Goal: Task Accomplishment & Management: Use online tool/utility

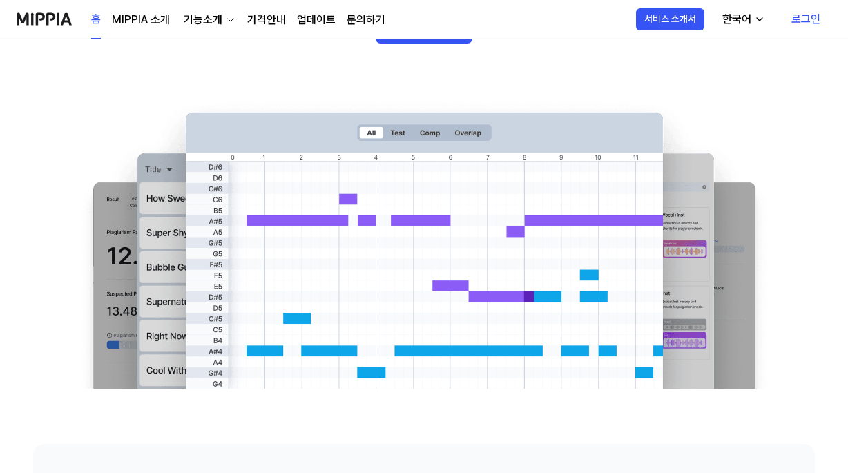
scroll to position [276, 0]
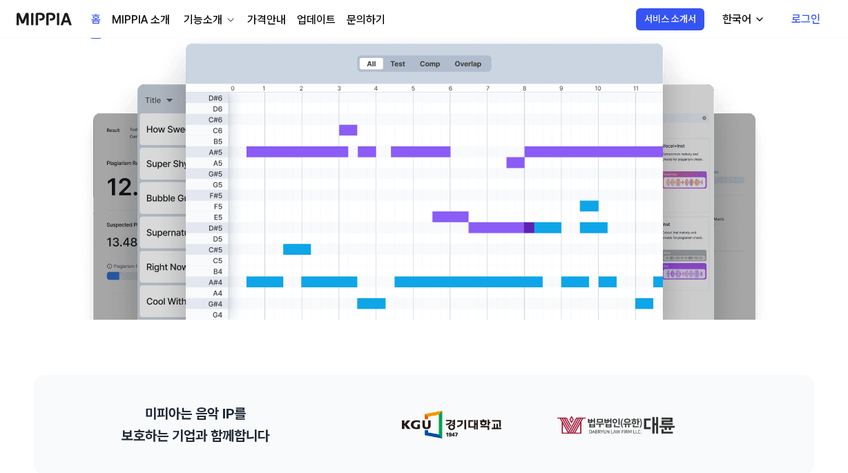
click at [801, 22] on link "로그인" at bounding box center [805, 19] width 51 height 39
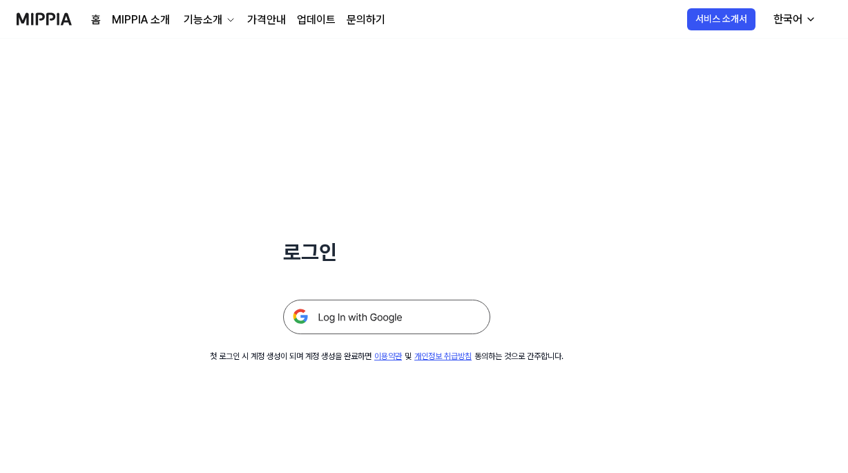
click at [411, 310] on img at bounding box center [386, 317] width 207 height 35
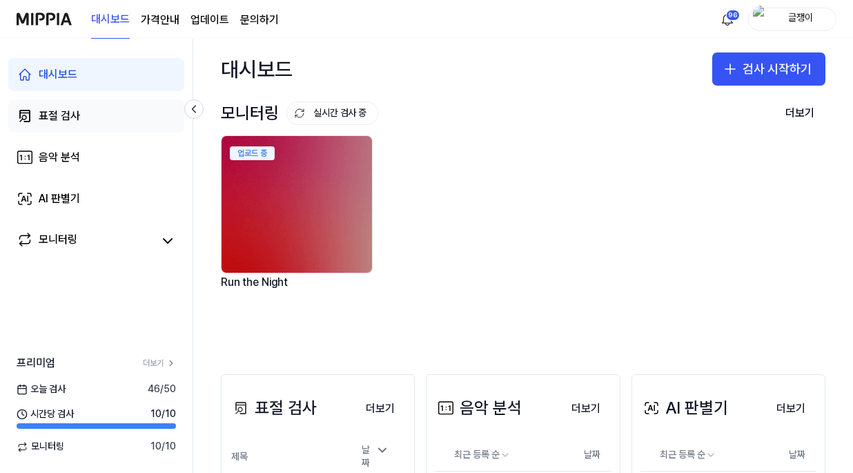
click at [51, 112] on div "표절 검사" at bounding box center [59, 116] width 41 height 17
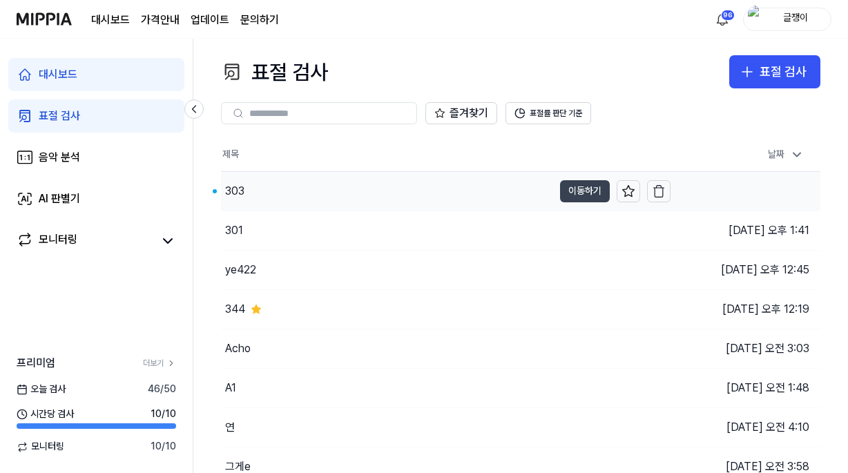
click at [574, 188] on button "이동하기" at bounding box center [585, 191] width 50 height 22
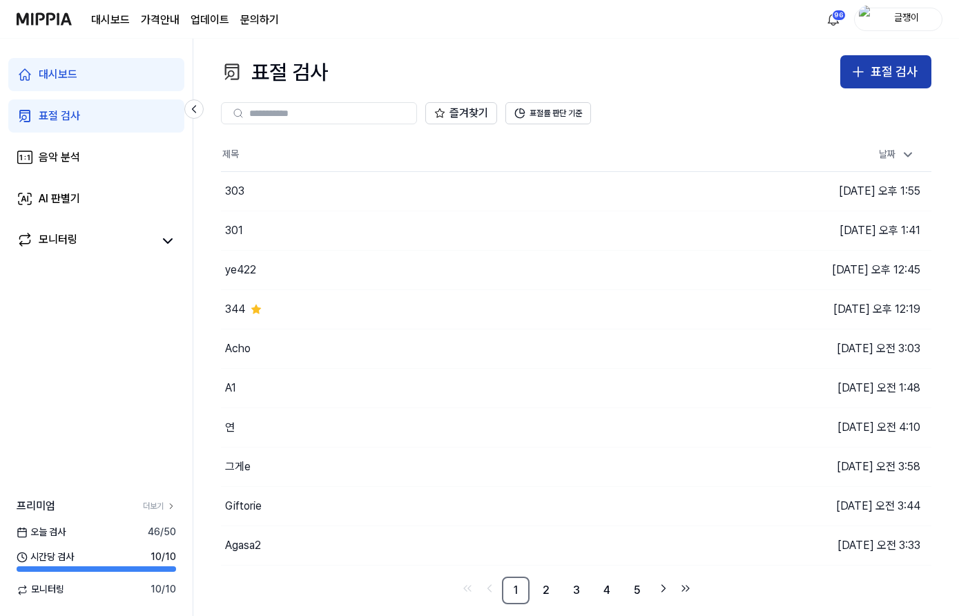
click at [853, 72] on icon "button" at bounding box center [858, 72] width 17 height 17
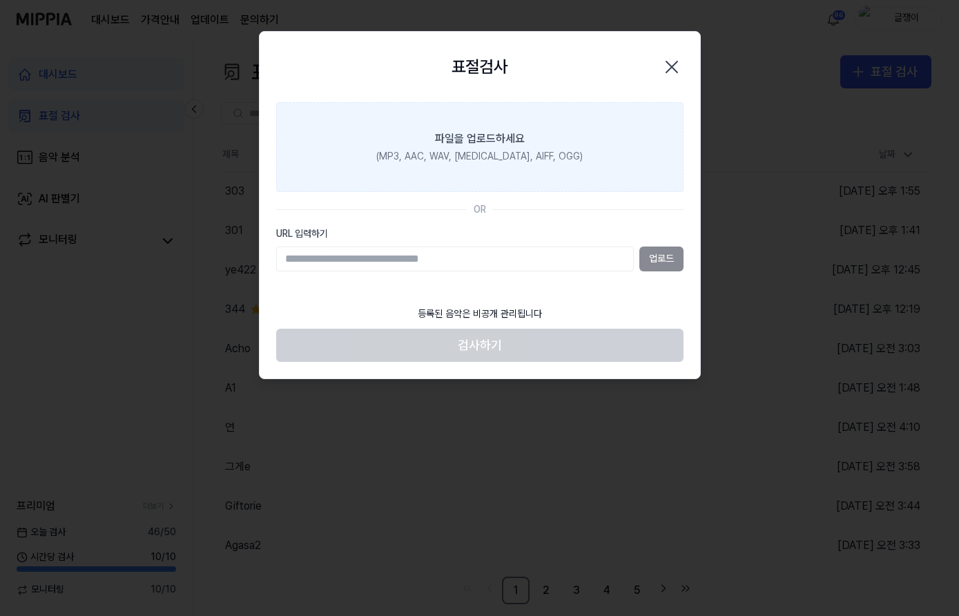
click at [483, 154] on div "(MP3, AAC, WAV, [MEDICAL_DATA], AIFF, OGG)" at bounding box center [479, 157] width 206 height 14
click at [0, 0] on input "파일을 업로드하세요 (MP3, AAC, WAV, [MEDICAL_DATA], AIFF, OGG)" at bounding box center [0, 0] width 0 height 0
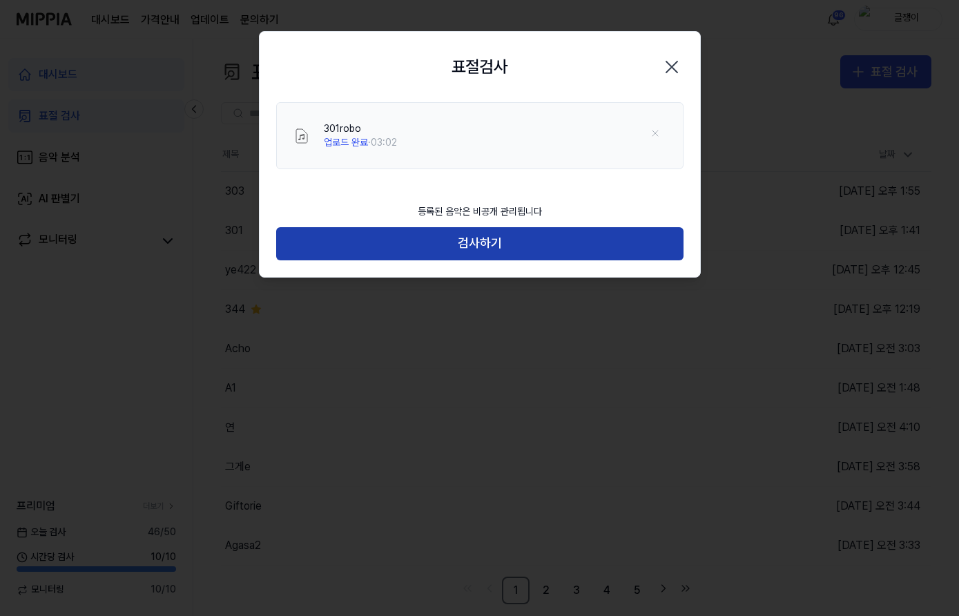
click at [490, 240] on button "검사하기" at bounding box center [479, 243] width 407 height 33
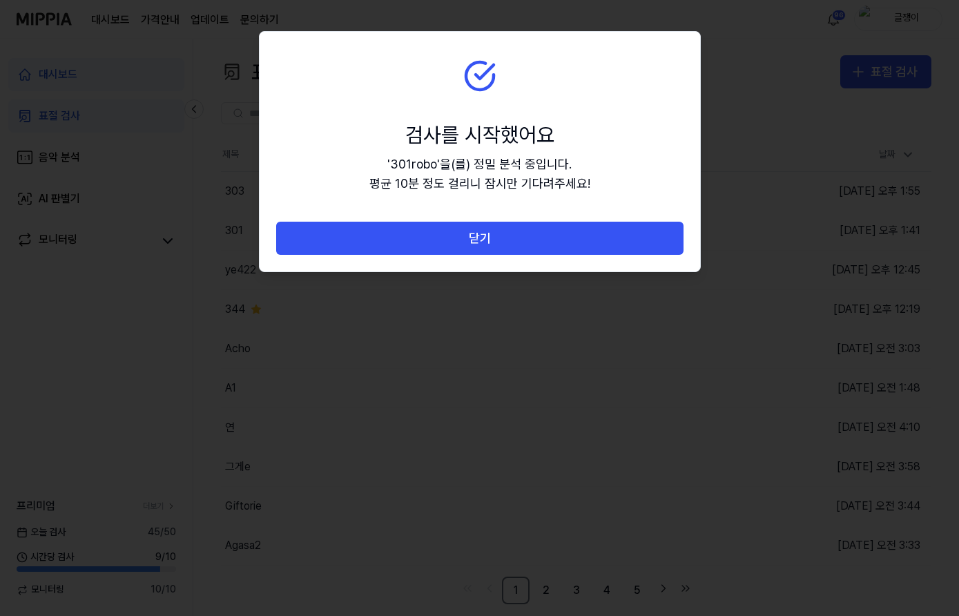
click at [490, 240] on button "닫기" at bounding box center [479, 238] width 407 height 33
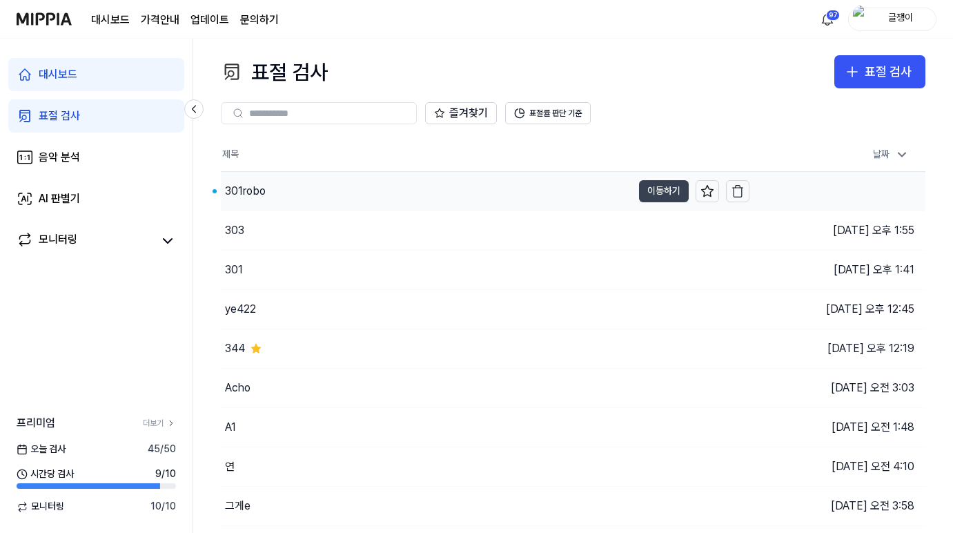
click at [657, 191] on button "이동하기" at bounding box center [664, 191] width 50 height 22
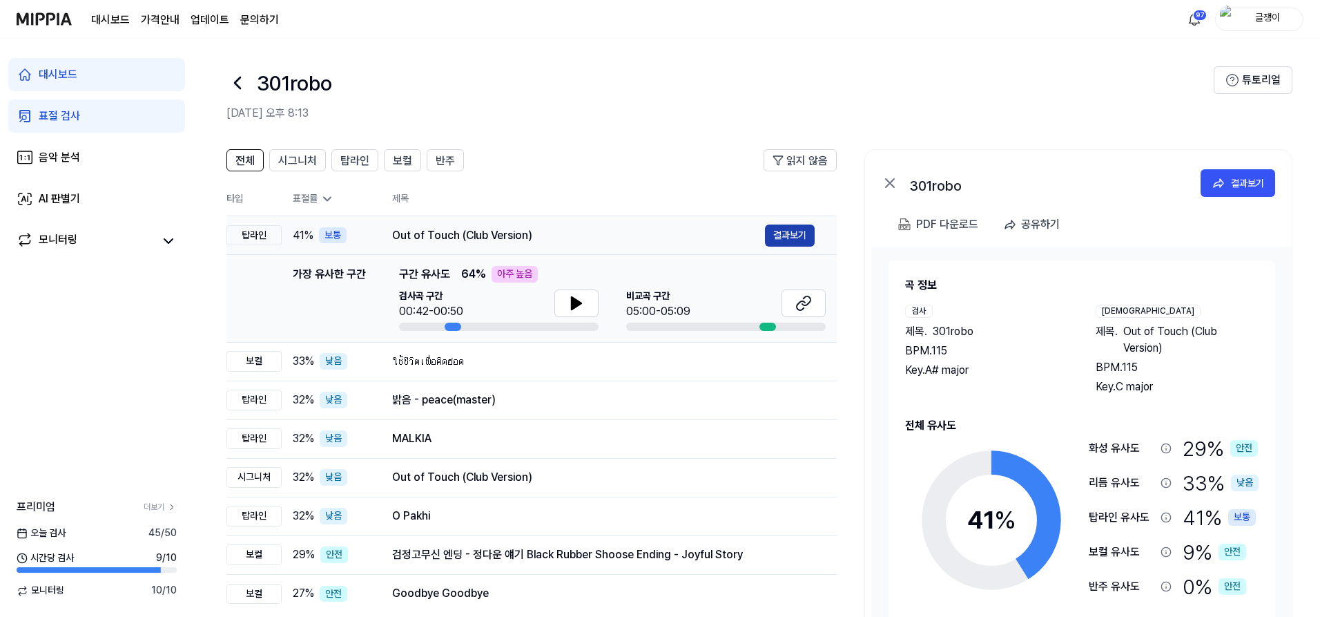
click at [788, 229] on button "결과보기" at bounding box center [790, 235] width 50 height 22
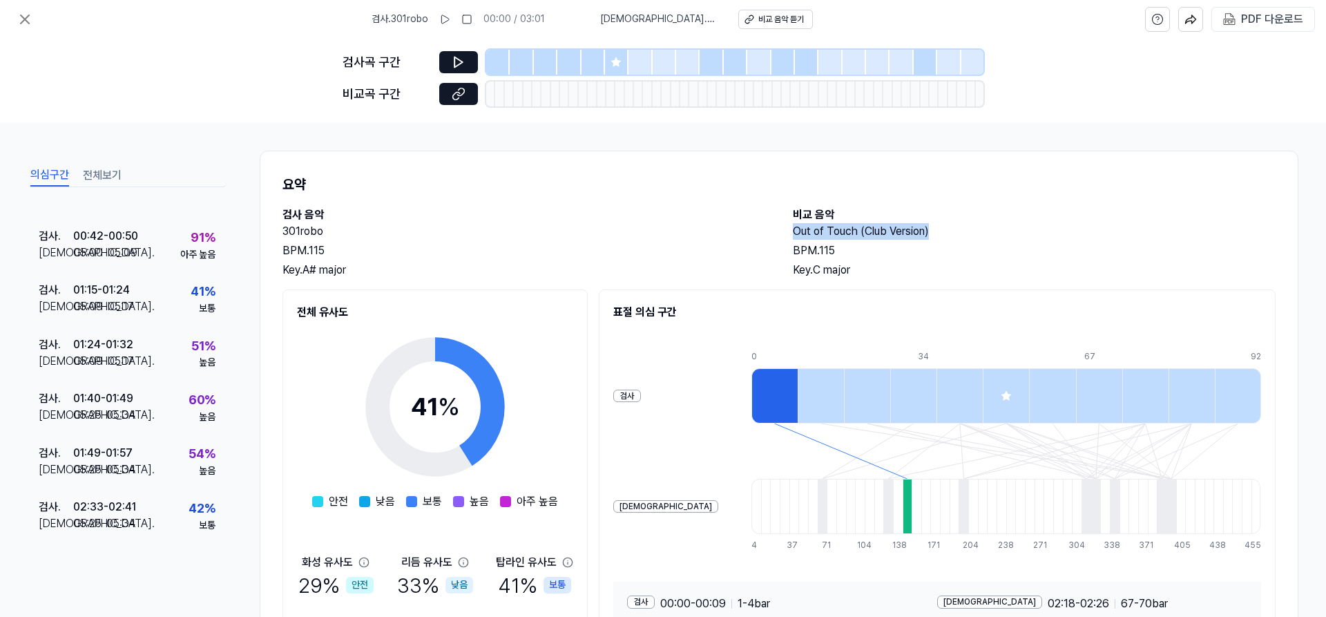
drag, startPoint x: 791, startPoint y: 232, endPoint x: 926, endPoint y: 235, distance: 135.3
click at [853, 235] on h2 "Out of Touch (Club Version)" at bounding box center [1034, 231] width 483 height 17
copy h2 "Out of Touch (Club Version)"
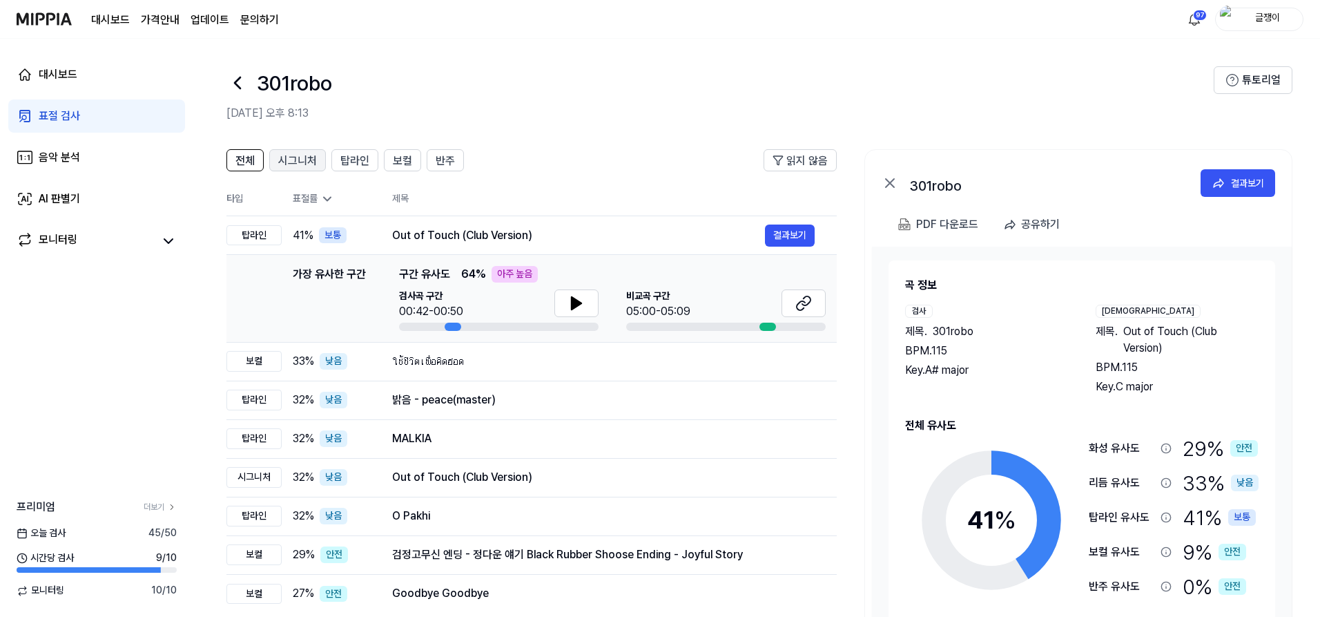
click at [284, 161] on span "시그니처" at bounding box center [297, 161] width 39 height 17
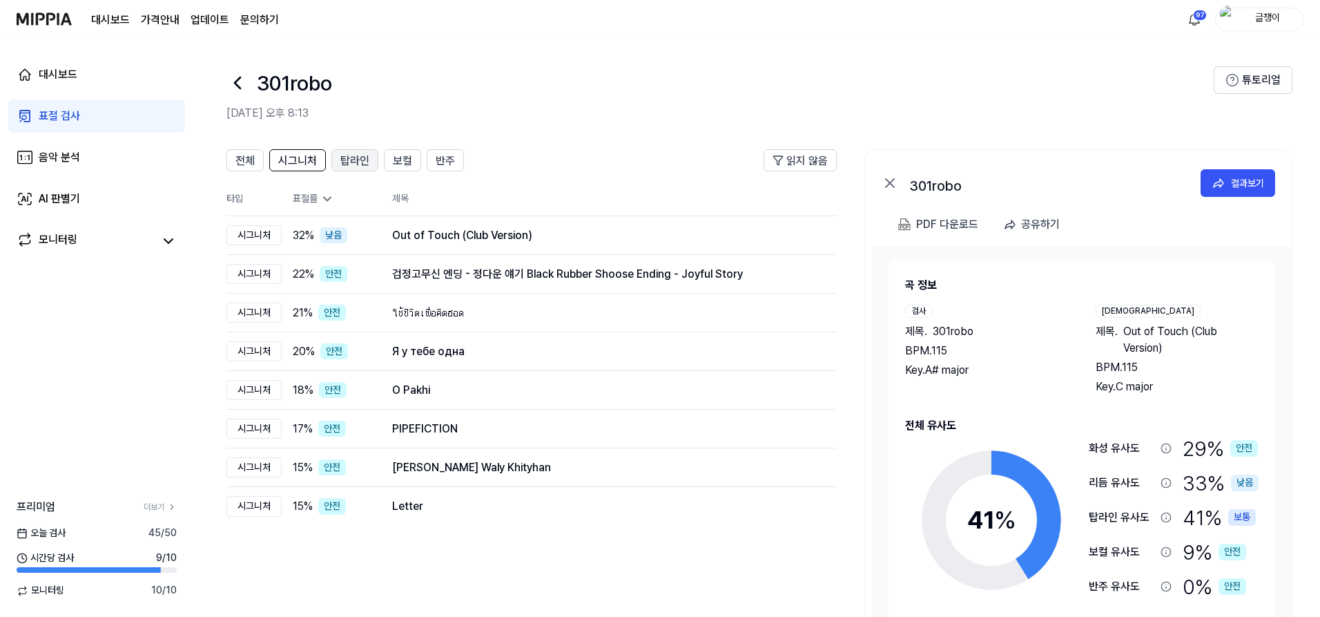
click at [348, 154] on span "탑라인" at bounding box center [354, 161] width 29 height 17
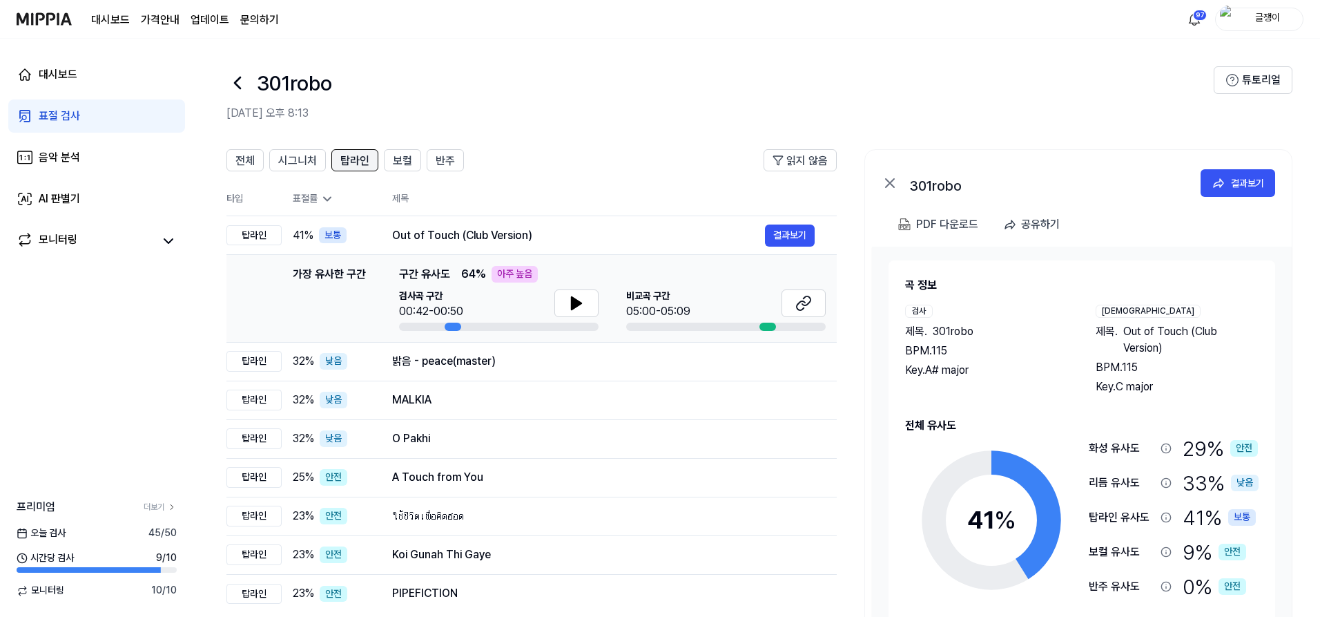
click at [362, 160] on span "탑라인" at bounding box center [354, 161] width 29 height 17
click at [396, 161] on span "보컬" at bounding box center [402, 161] width 19 height 17
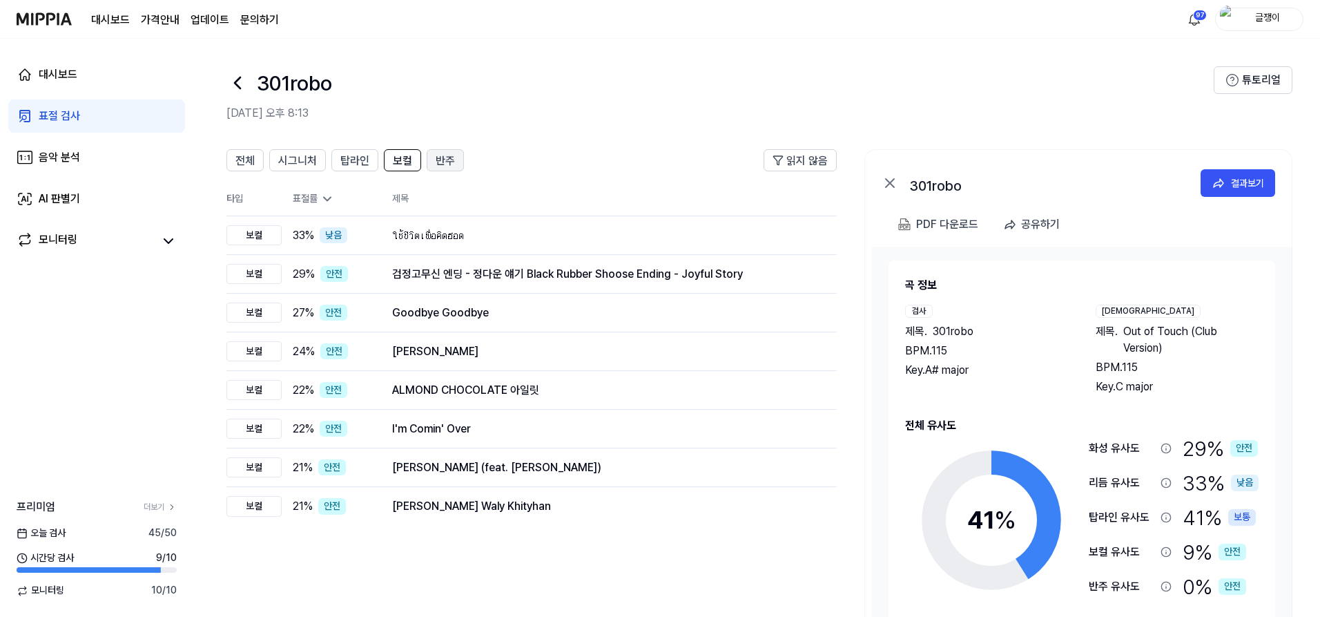
click at [441, 159] on span "반주" at bounding box center [445, 161] width 19 height 17
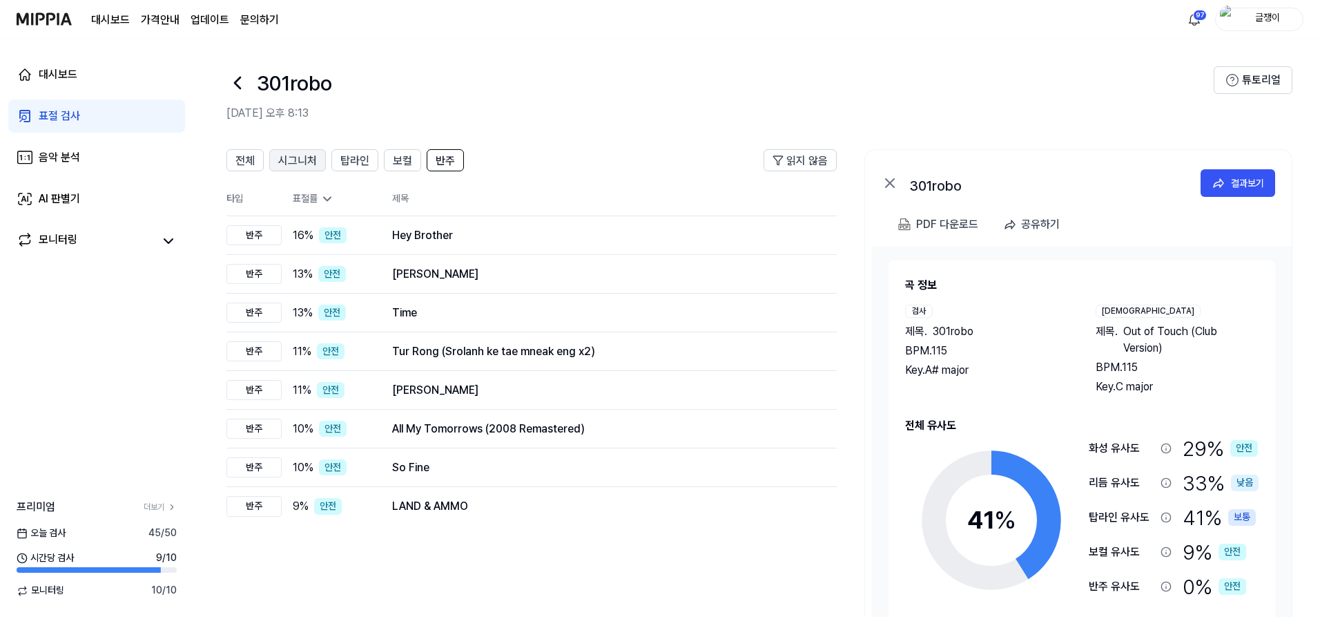
click at [296, 161] on span "시그니처" at bounding box center [297, 161] width 39 height 17
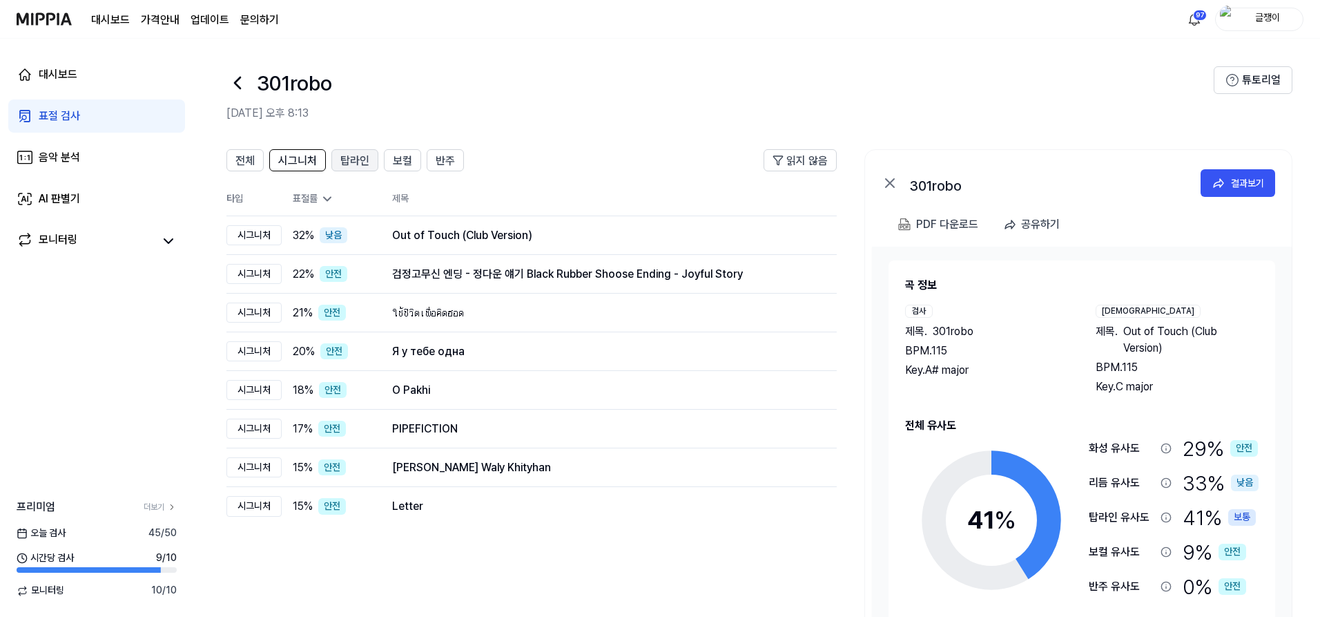
click at [347, 161] on span "탑라인" at bounding box center [354, 161] width 29 height 17
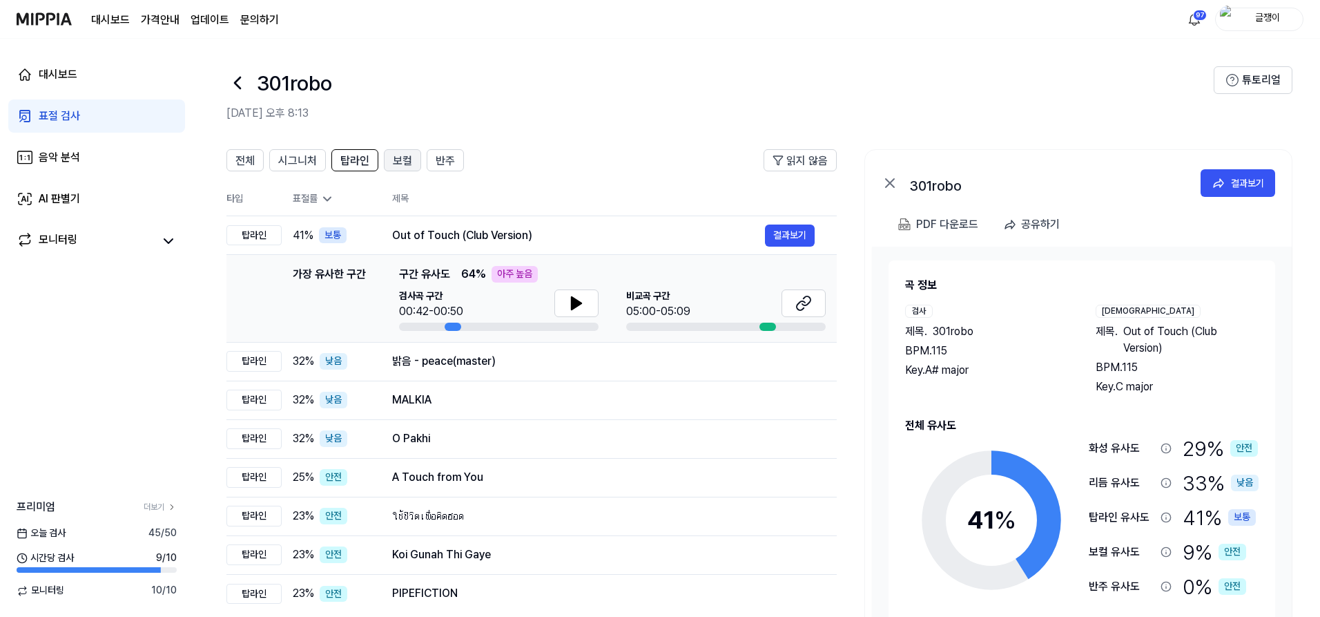
click at [398, 161] on span "보컬" at bounding box center [402, 161] width 19 height 17
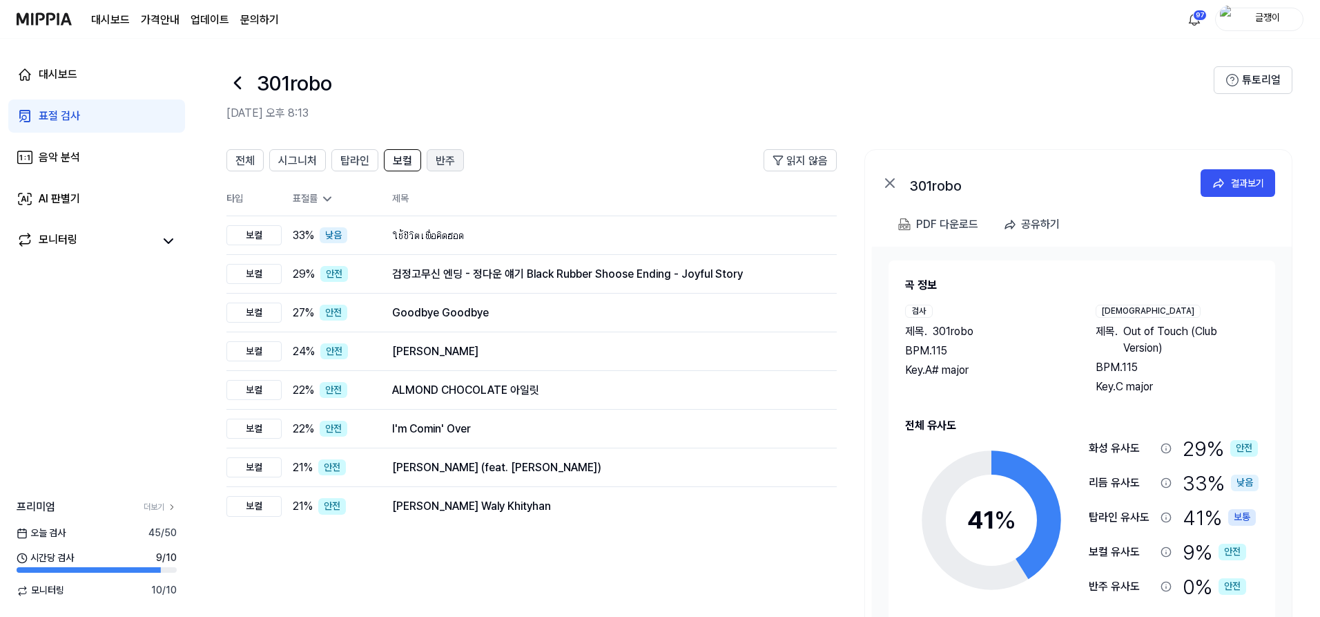
click at [445, 160] on span "반주" at bounding box center [445, 161] width 19 height 17
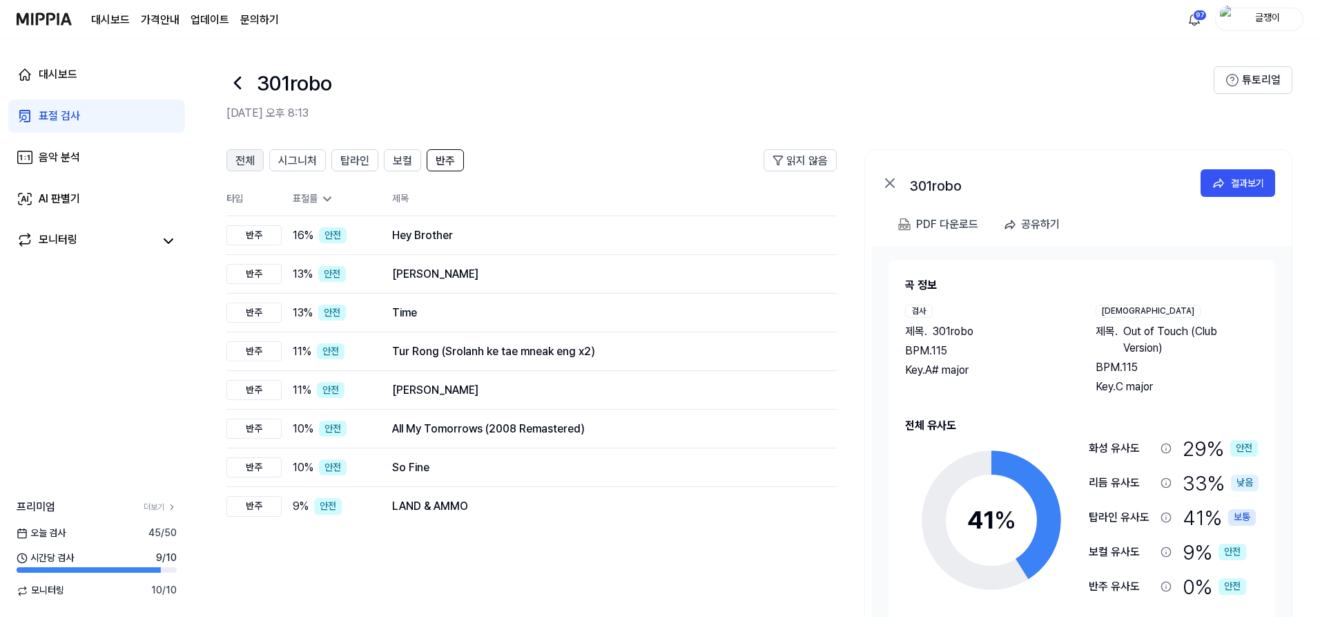
click at [244, 157] on span "전체" at bounding box center [244, 161] width 19 height 17
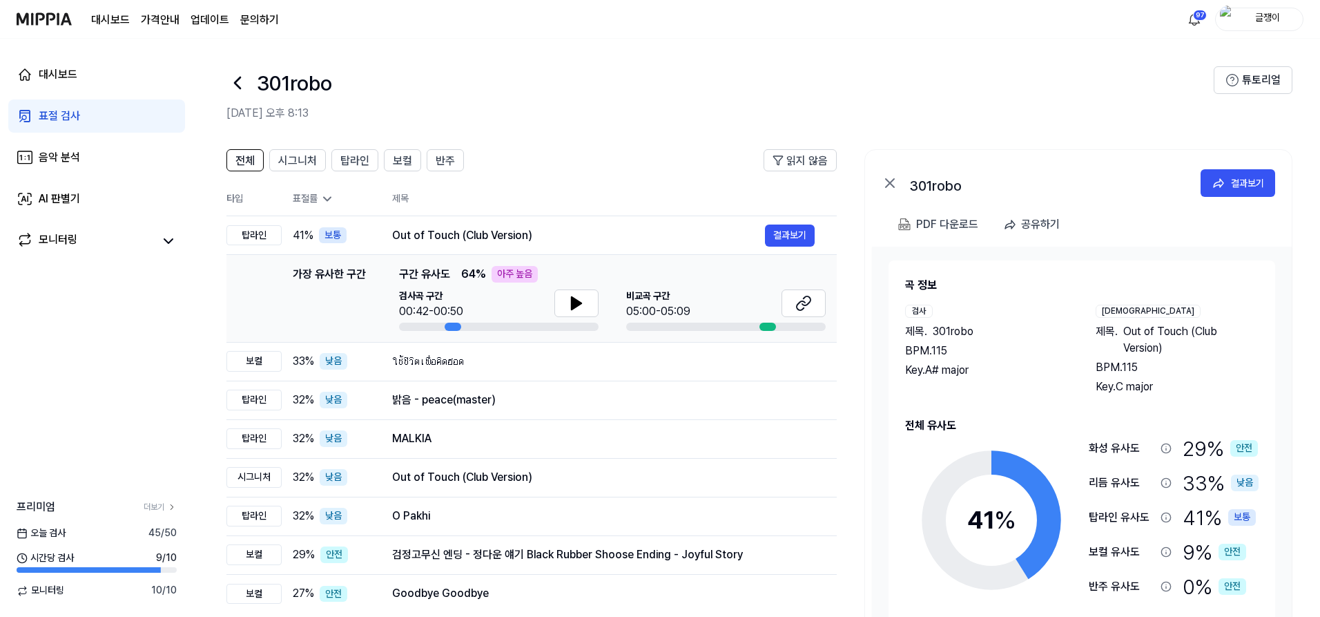
click at [541, 126] on header "301robo 2025.09.10 오후 8:13 튜토리얼" at bounding box center [756, 87] width 1127 height 97
click at [853, 223] on div "PDF 다운로드" at bounding box center [947, 224] width 62 height 18
click at [853, 222] on div "PDF 다운로드" at bounding box center [947, 224] width 62 height 18
click at [311, 159] on span "시그니처" at bounding box center [297, 161] width 39 height 17
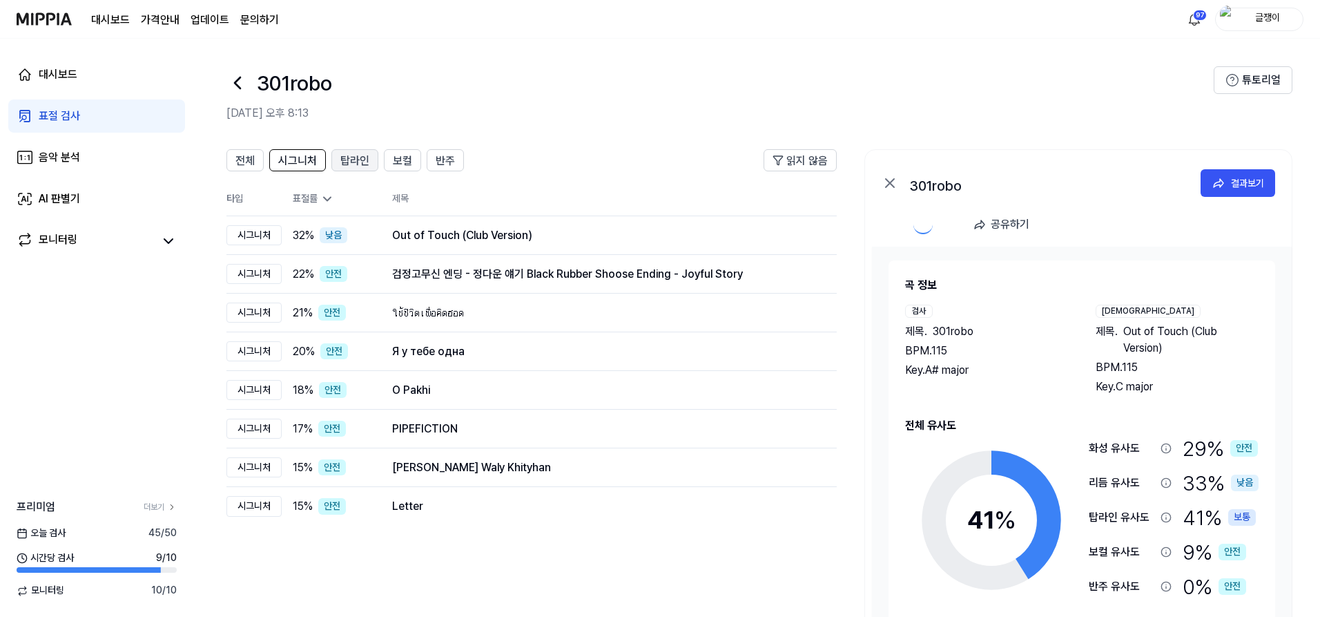
click at [345, 163] on span "탑라인" at bounding box center [354, 161] width 29 height 17
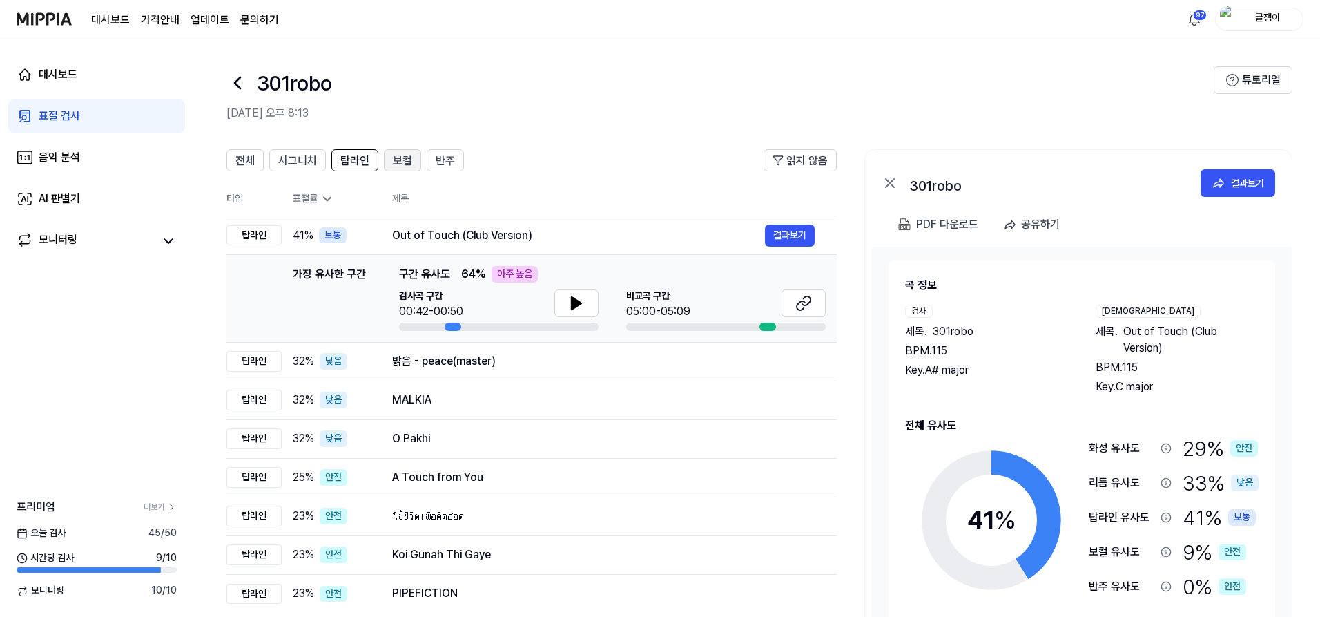
click at [399, 152] on div "보컬" at bounding box center [402, 160] width 19 height 18
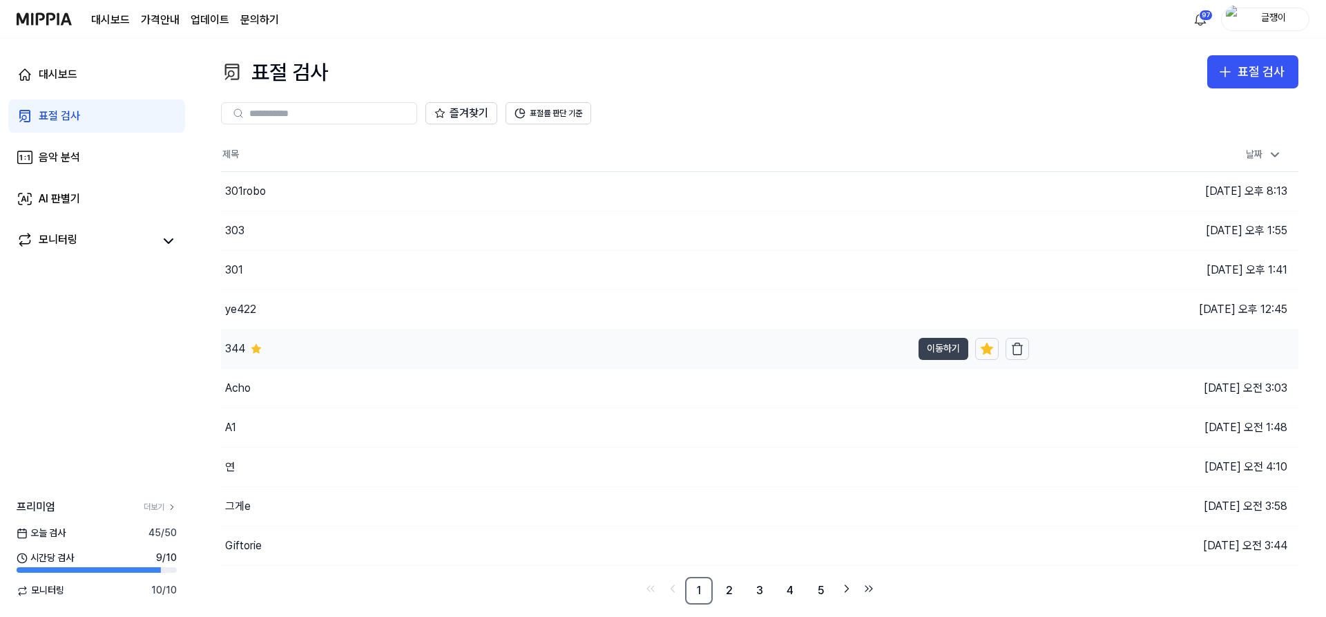
click at [853, 349] on button "이동하기" at bounding box center [943, 349] width 50 height 22
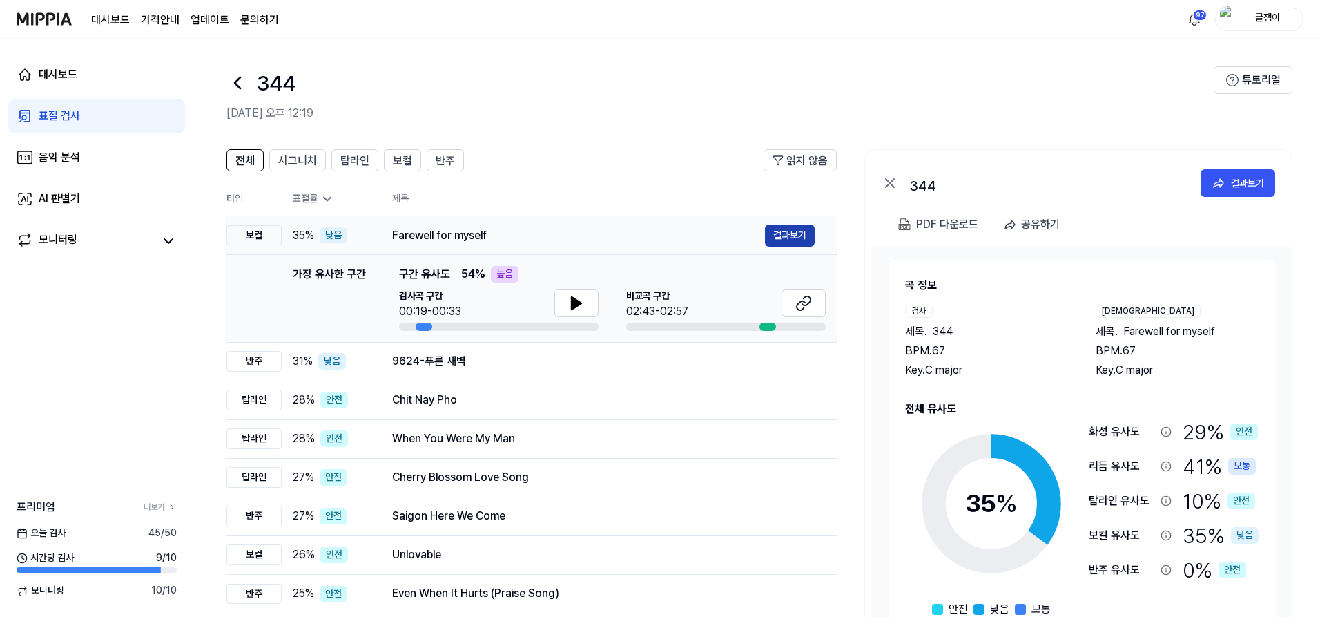
click at [792, 230] on button "결과보기" at bounding box center [790, 235] width 50 height 22
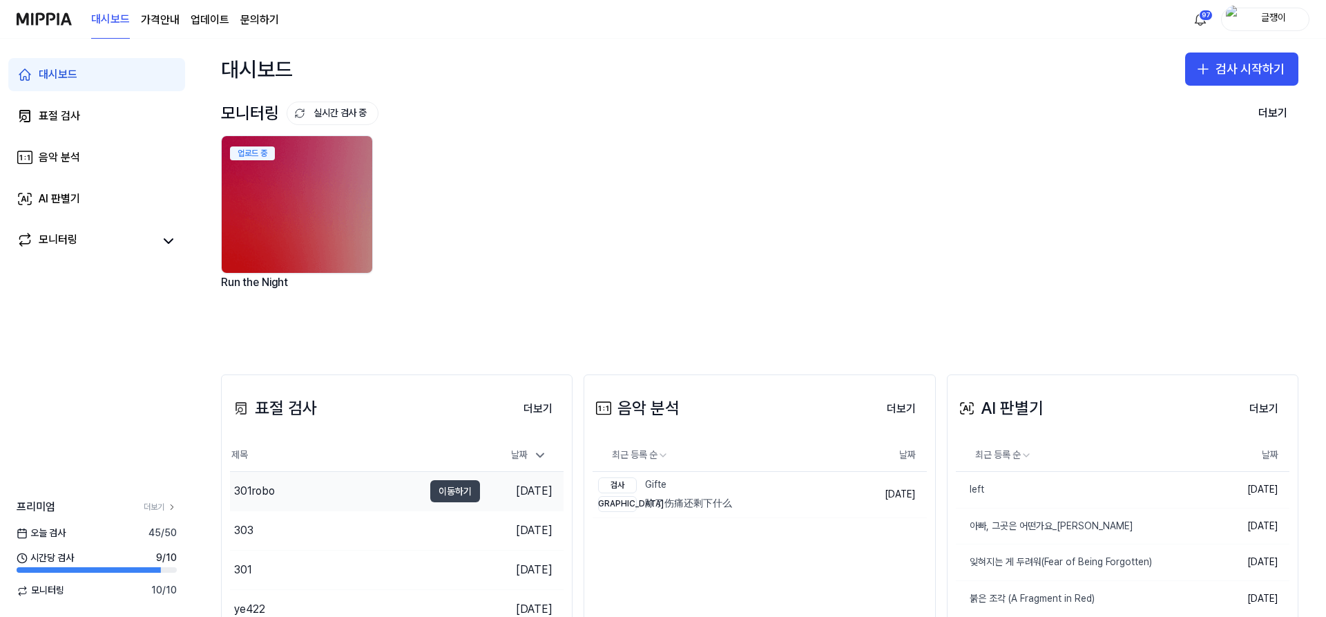
click at [460, 489] on button "이동하기" at bounding box center [455, 491] width 50 height 22
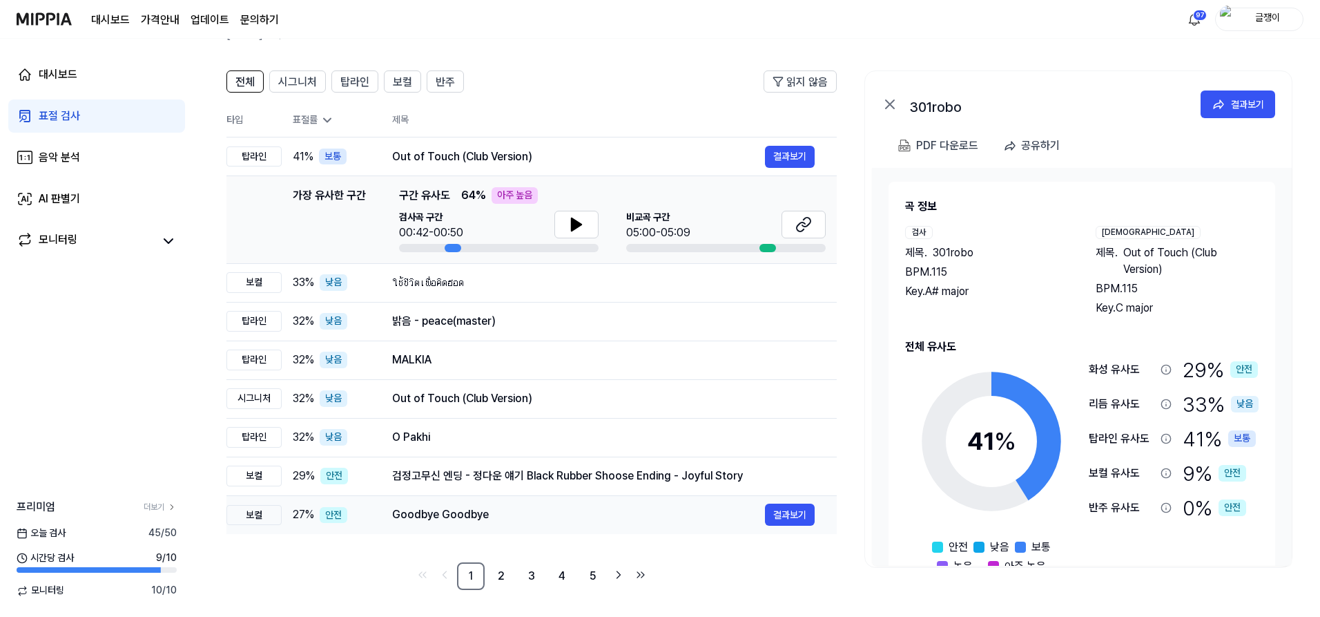
scroll to position [79, 0]
click at [56, 112] on div "표절 검사" at bounding box center [59, 116] width 41 height 17
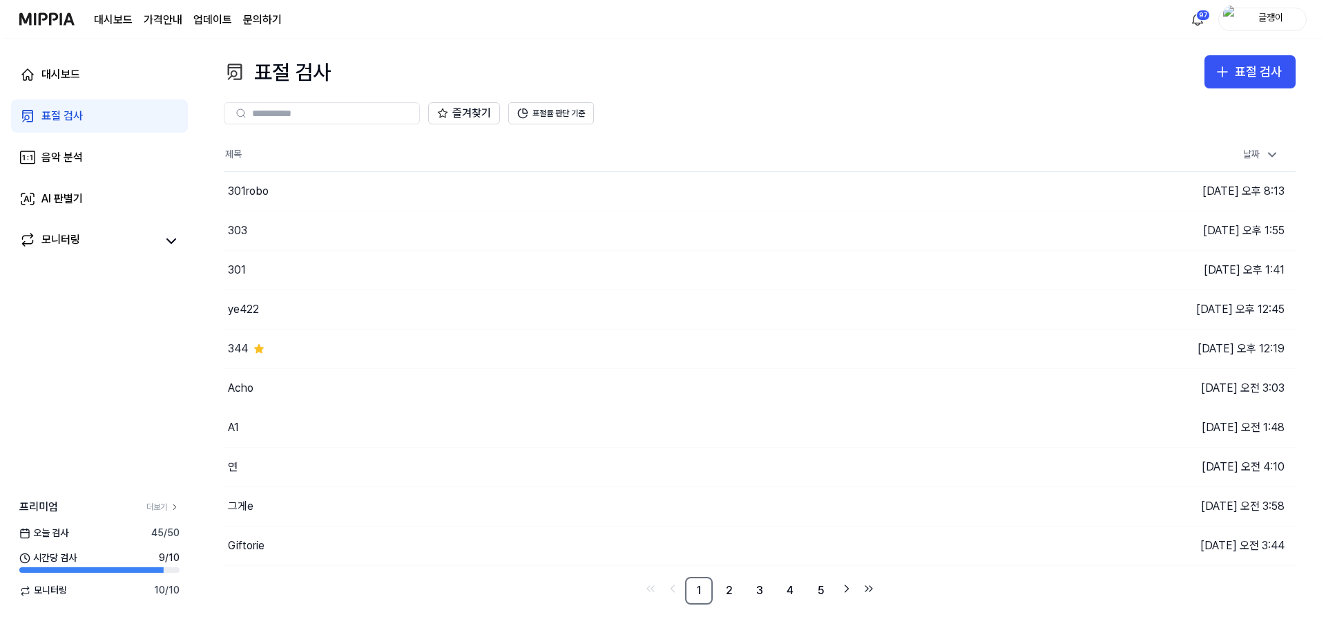
scroll to position [0, 0]
click at [724, 592] on link "2" at bounding box center [729, 590] width 28 height 28
click at [756, 594] on link "3" at bounding box center [760, 590] width 28 height 28
click at [782, 591] on link "4" at bounding box center [790, 590] width 28 height 28
click at [793, 590] on link "5" at bounding box center [790, 590] width 28 height 28
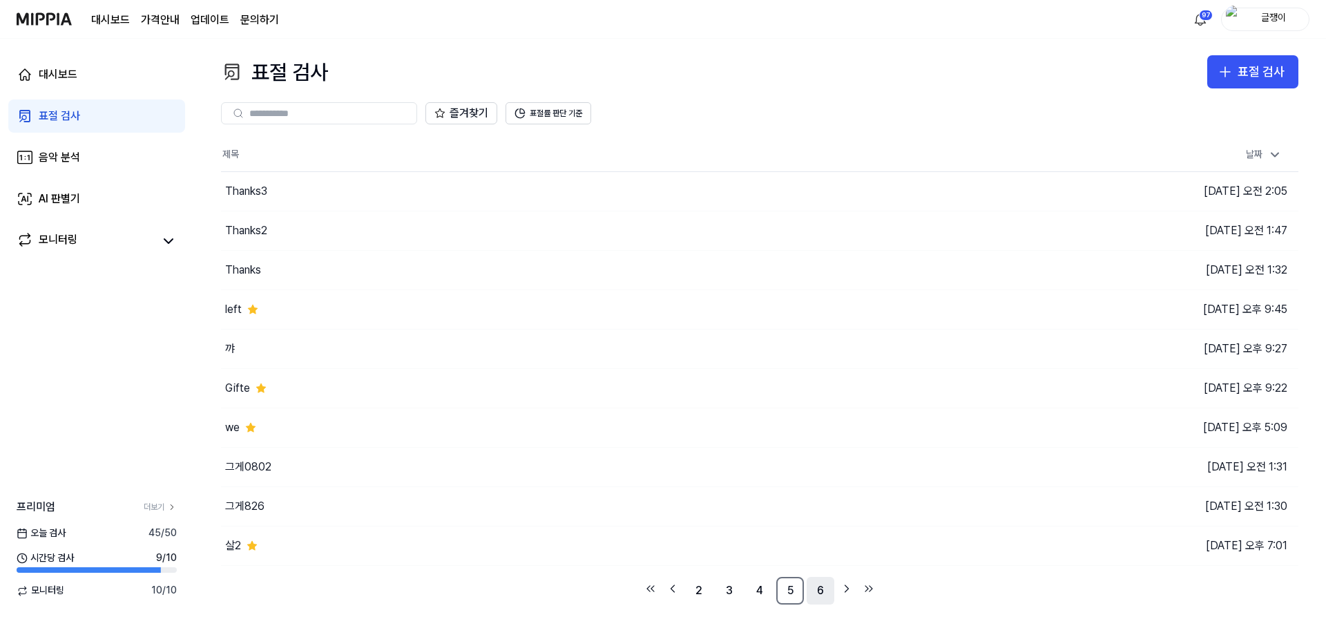
click at [825, 590] on link "6" at bounding box center [820, 590] width 28 height 28
click at [844, 588] on icon "Go to next page" at bounding box center [846, 588] width 14 height 17
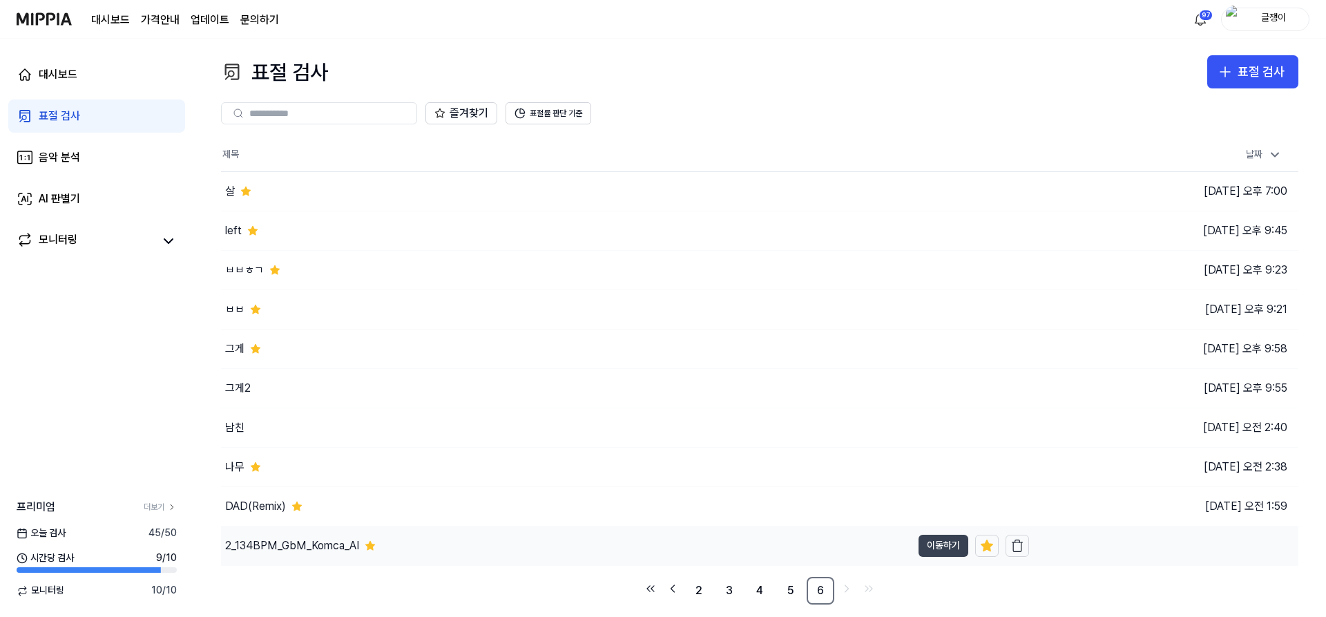
click at [922, 547] on button "이동하기" at bounding box center [943, 545] width 50 height 22
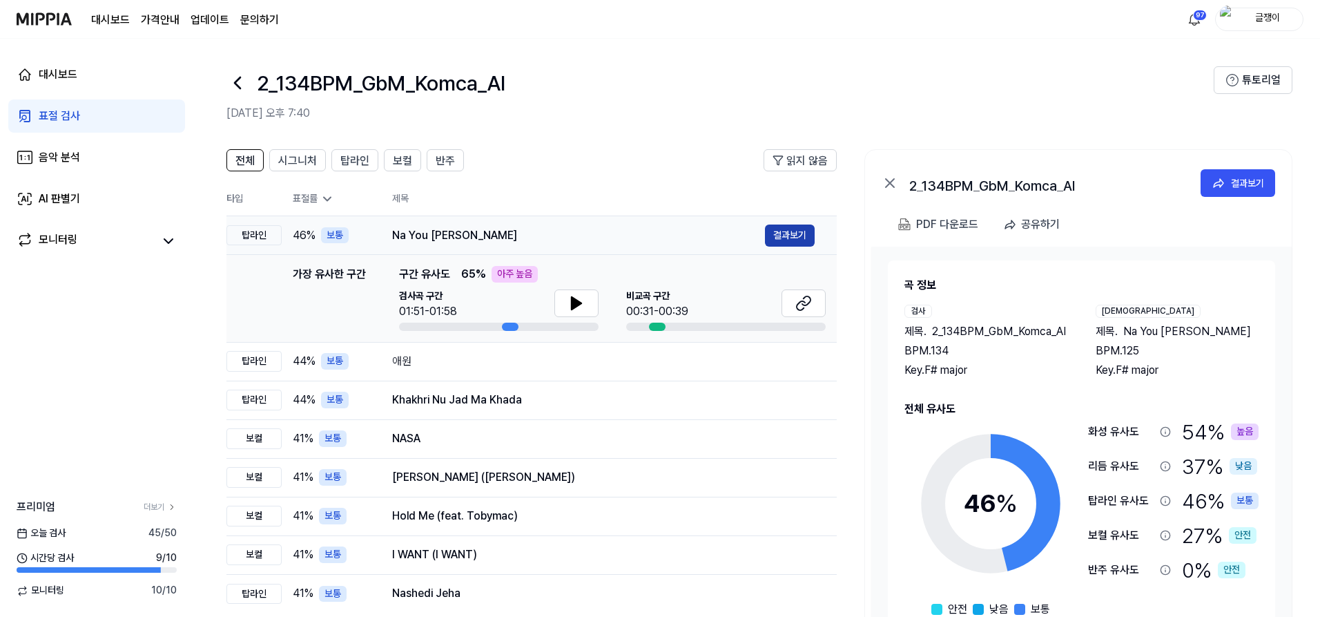
click at [797, 238] on button "결과보기" at bounding box center [790, 235] width 50 height 22
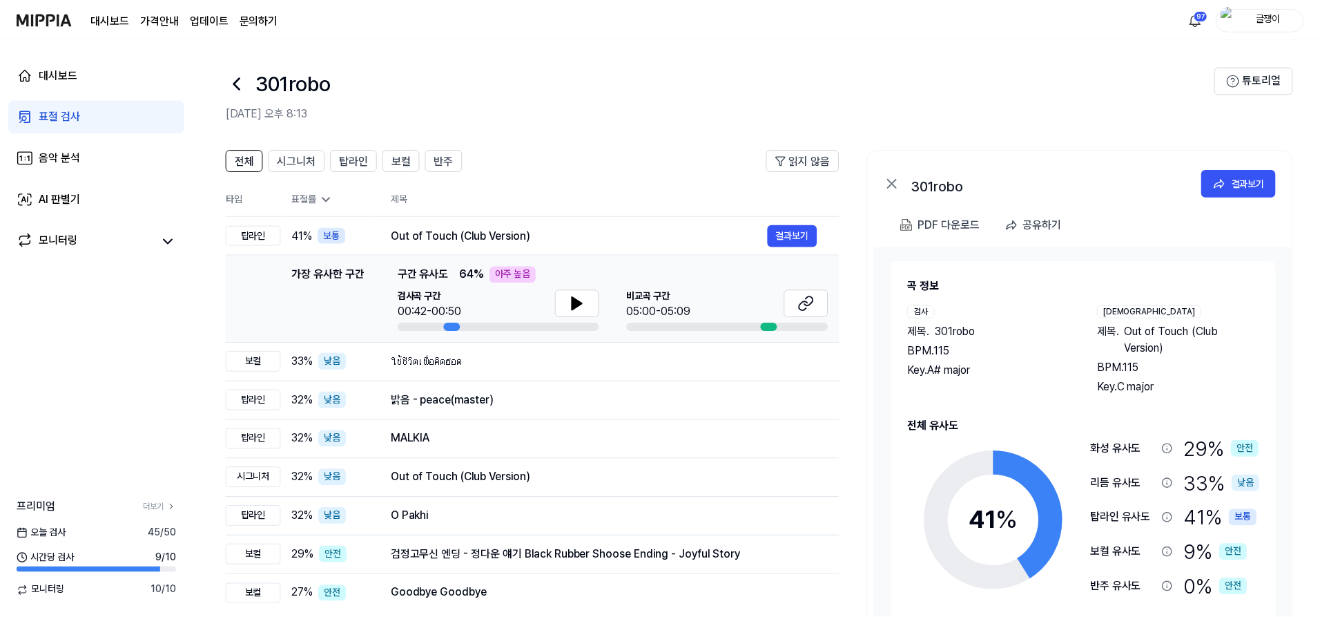
scroll to position [79, 0]
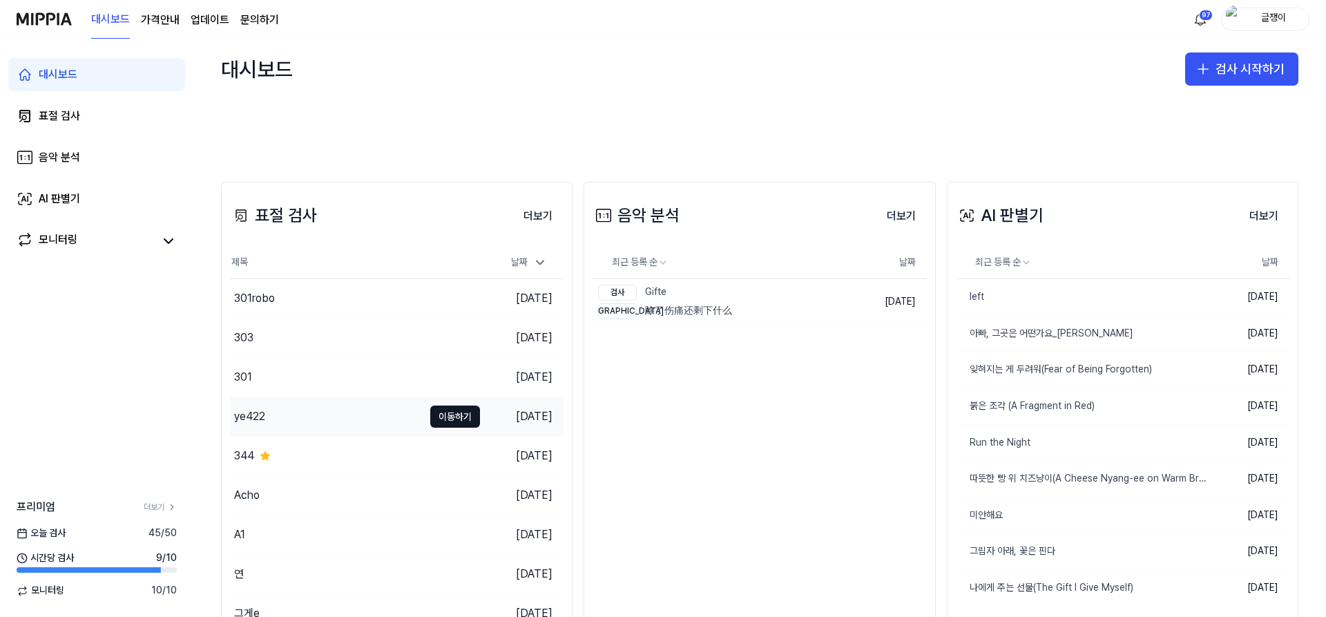
scroll to position [116, 0]
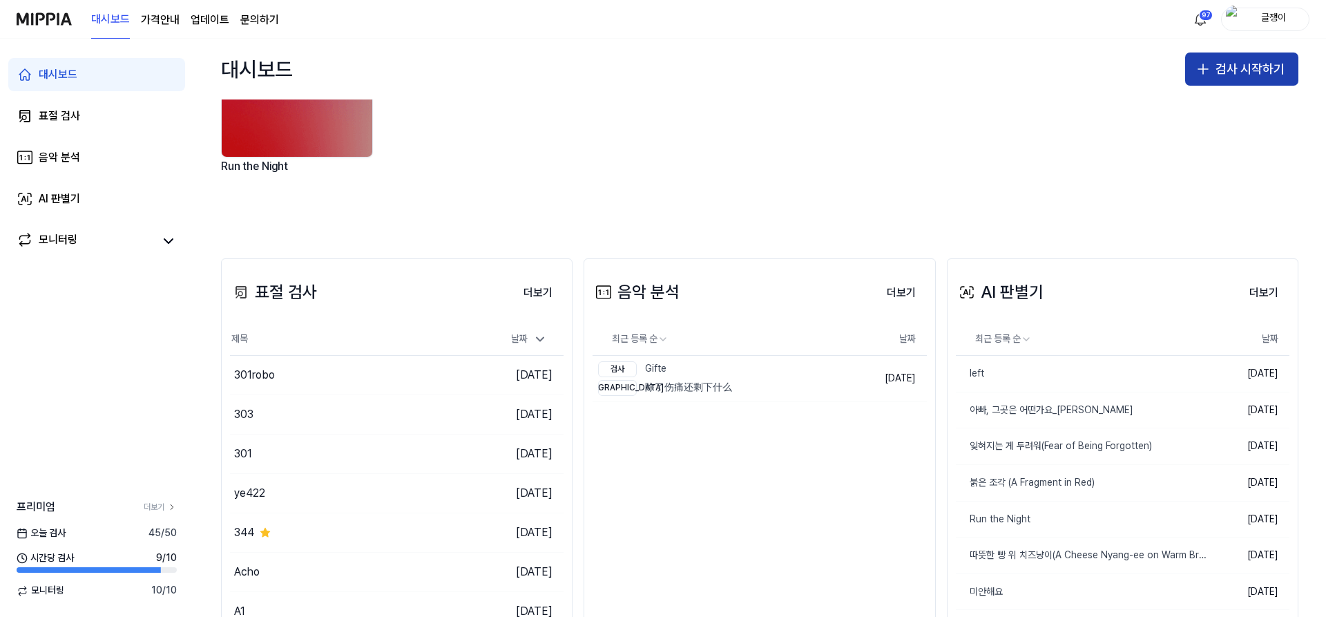
click at [1207, 73] on icon "button" at bounding box center [1202, 69] width 17 height 17
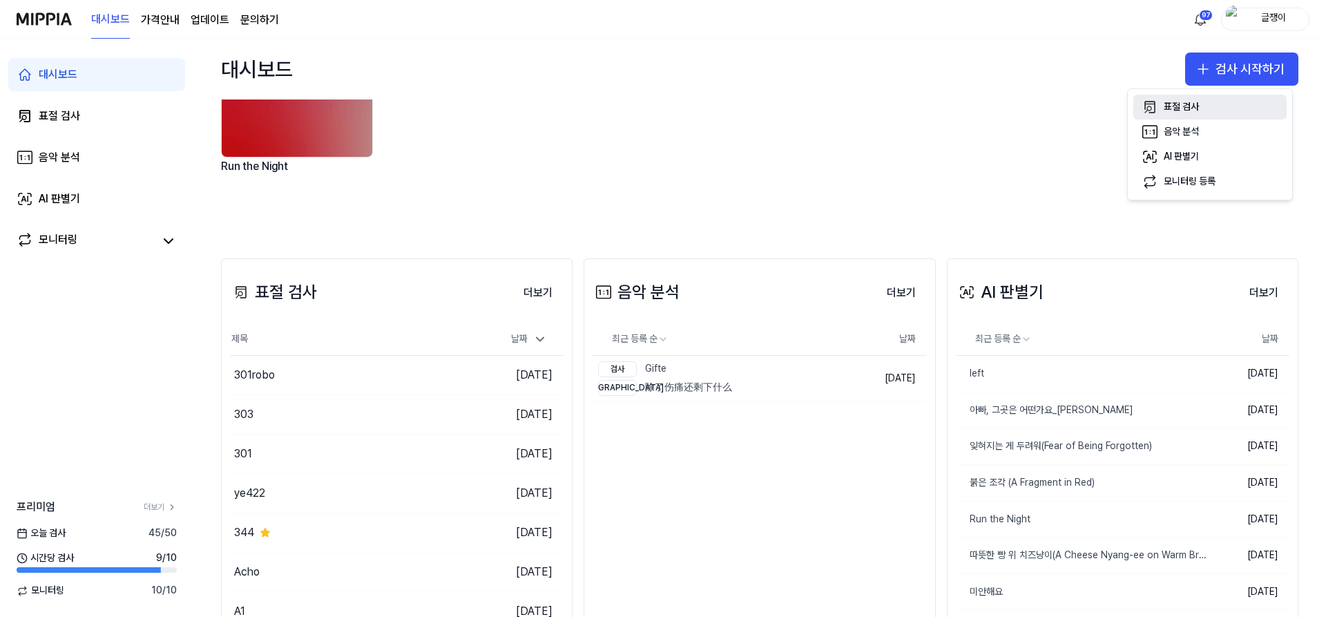
click at [1191, 103] on div "표절 검사" at bounding box center [1180, 107] width 35 height 14
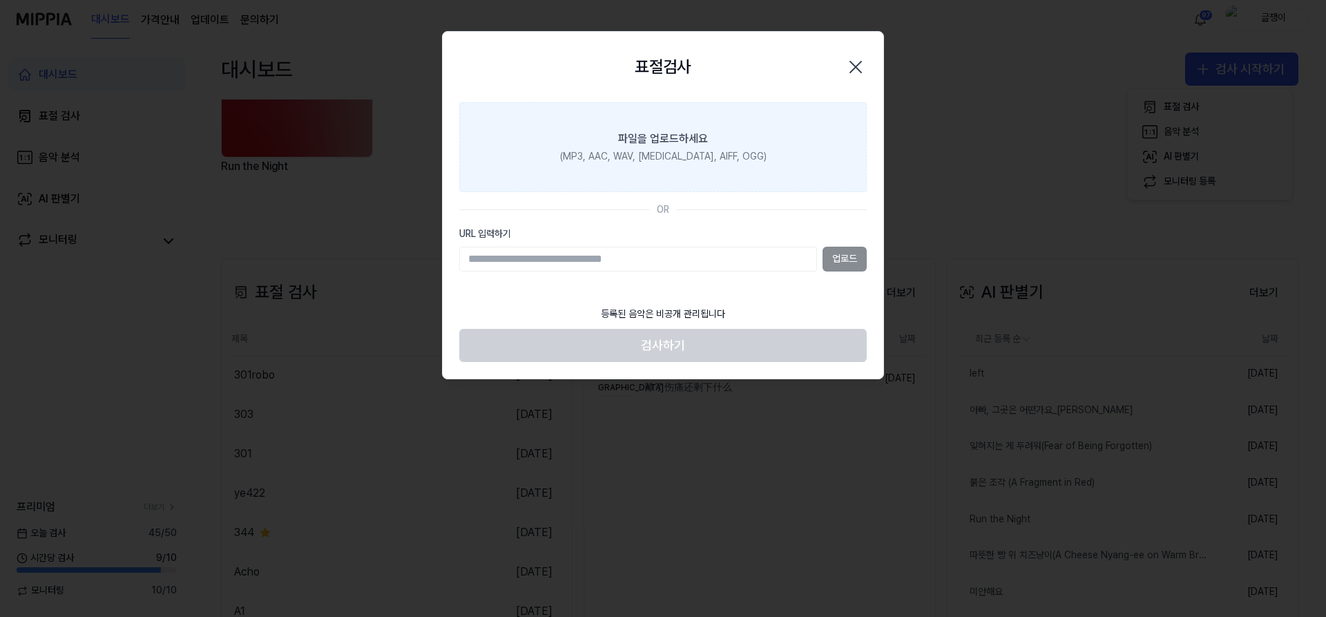
click at [694, 159] on div "(MP3, AAC, WAV, [MEDICAL_DATA], AIFF, OGG)" at bounding box center [663, 157] width 206 height 14
click at [0, 0] on input "파일을 업로드하세요 (MP3, AAC, WAV, [MEDICAL_DATA], AIFF, OGG)" at bounding box center [0, 0] width 0 height 0
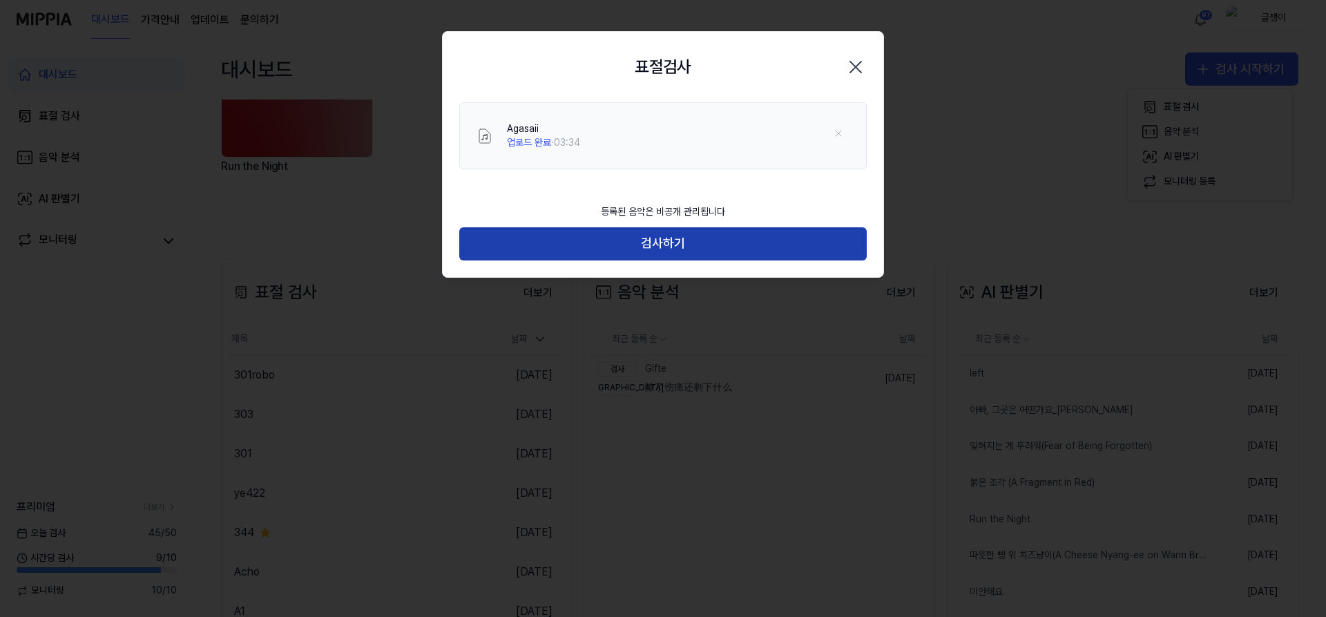
click at [688, 234] on button "검사하기" at bounding box center [662, 243] width 407 height 33
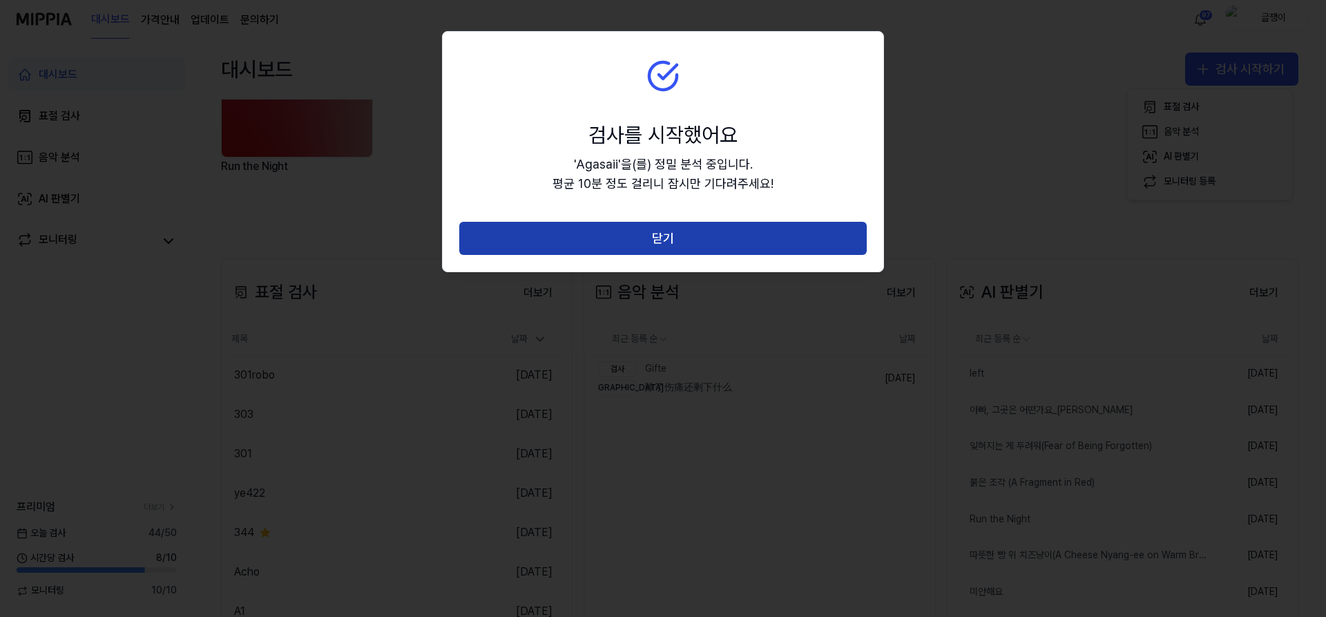
click at [661, 235] on button "닫기" at bounding box center [662, 238] width 407 height 33
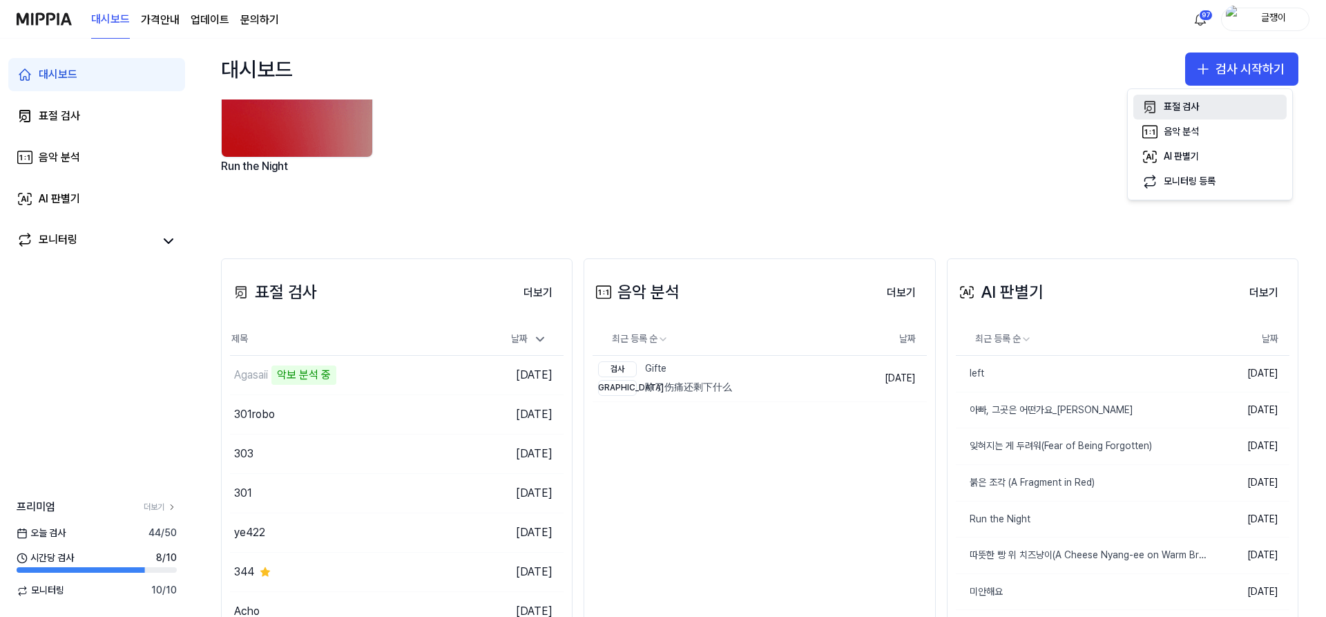
click at [1174, 108] on div "표절 검사" at bounding box center [1180, 107] width 35 height 14
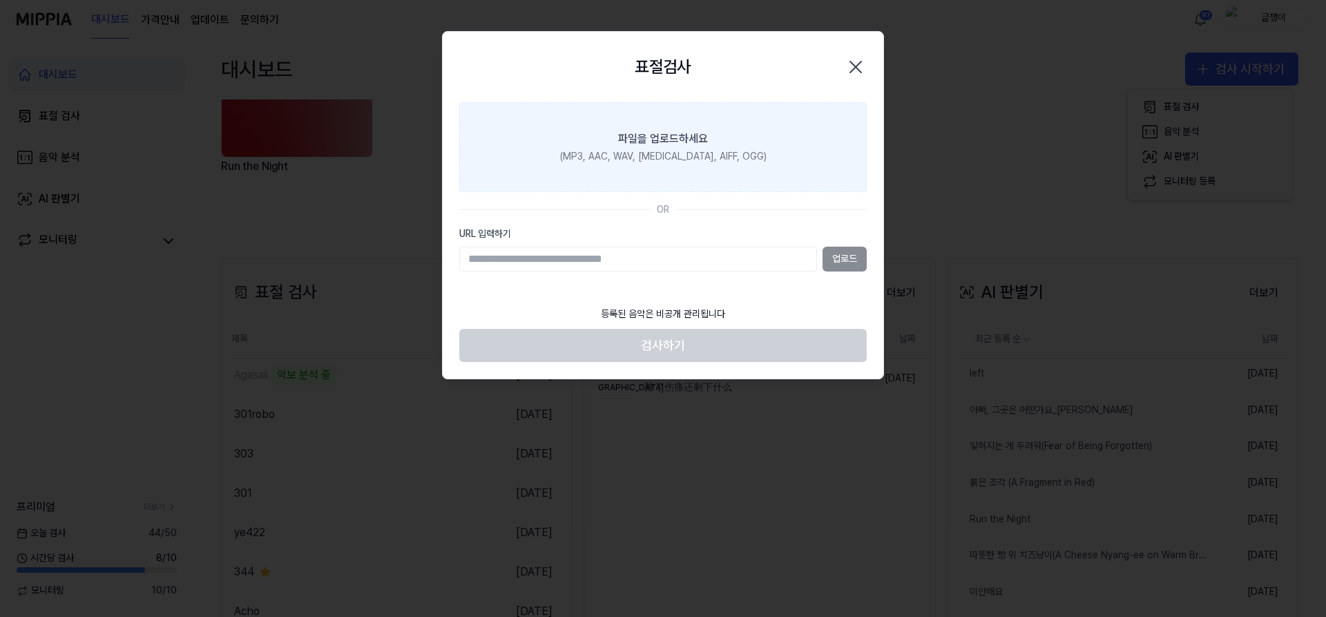
click at [644, 139] on div "파일을 업로드하세요" at bounding box center [663, 138] width 90 height 17
click at [0, 0] on input "파일을 업로드하세요 (MP3, AAC, WAV, [MEDICAL_DATA], AIFF, OGG)" at bounding box center [0, 0] width 0 height 0
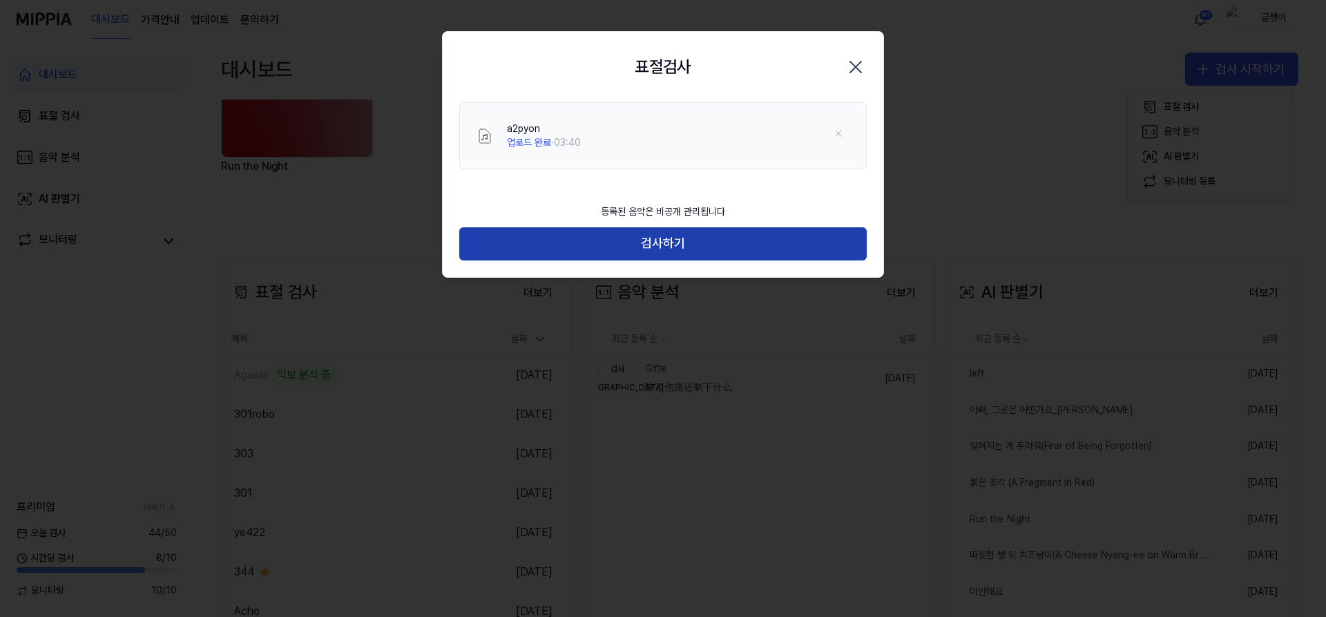
click at [659, 247] on button "검사하기" at bounding box center [662, 243] width 407 height 33
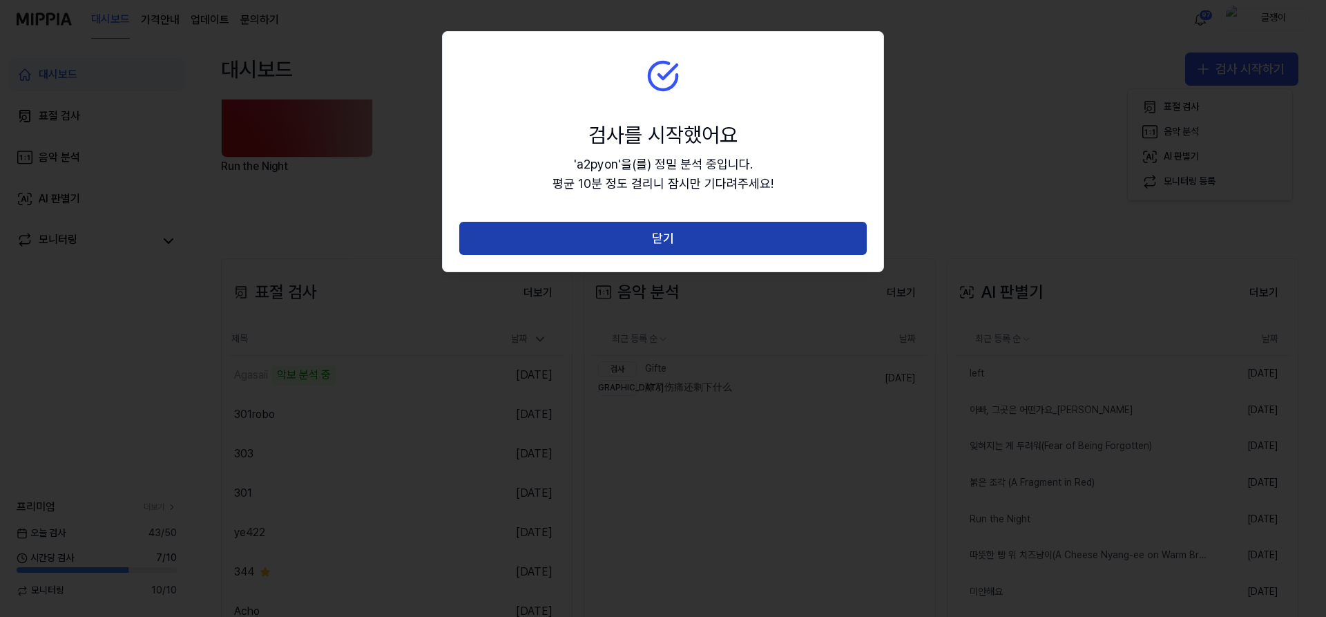
click at [668, 235] on button "닫기" at bounding box center [662, 238] width 407 height 33
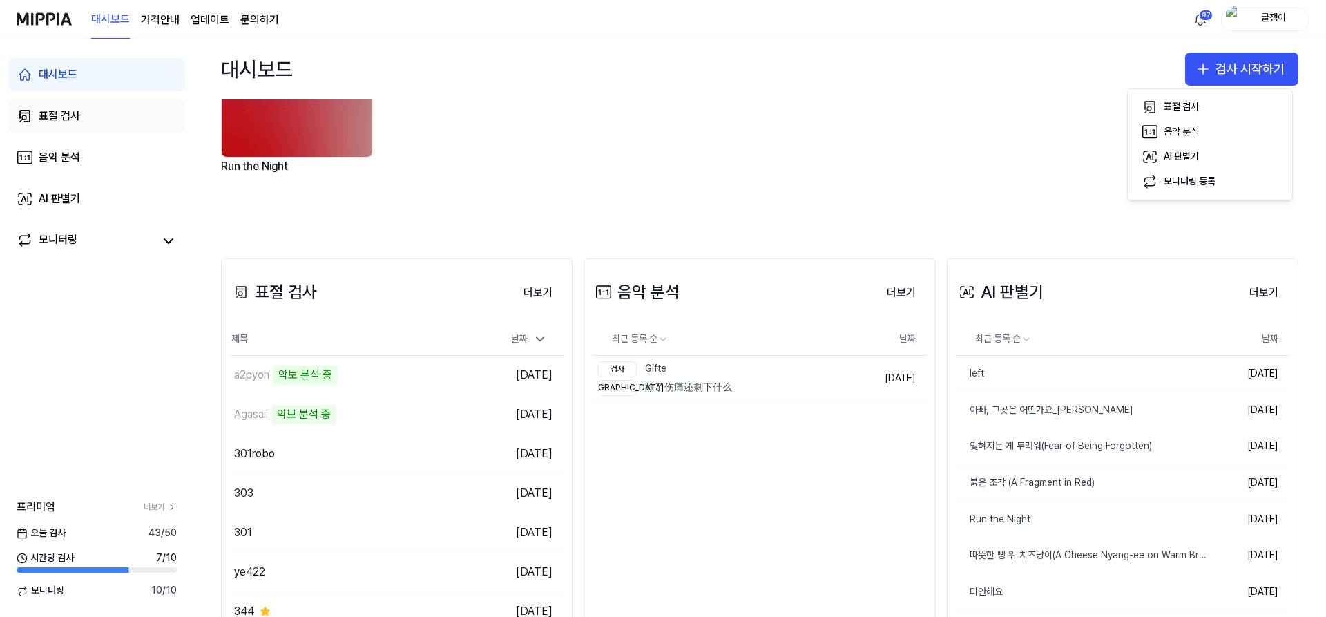
click at [55, 117] on div "표절 검사" at bounding box center [59, 116] width 41 height 17
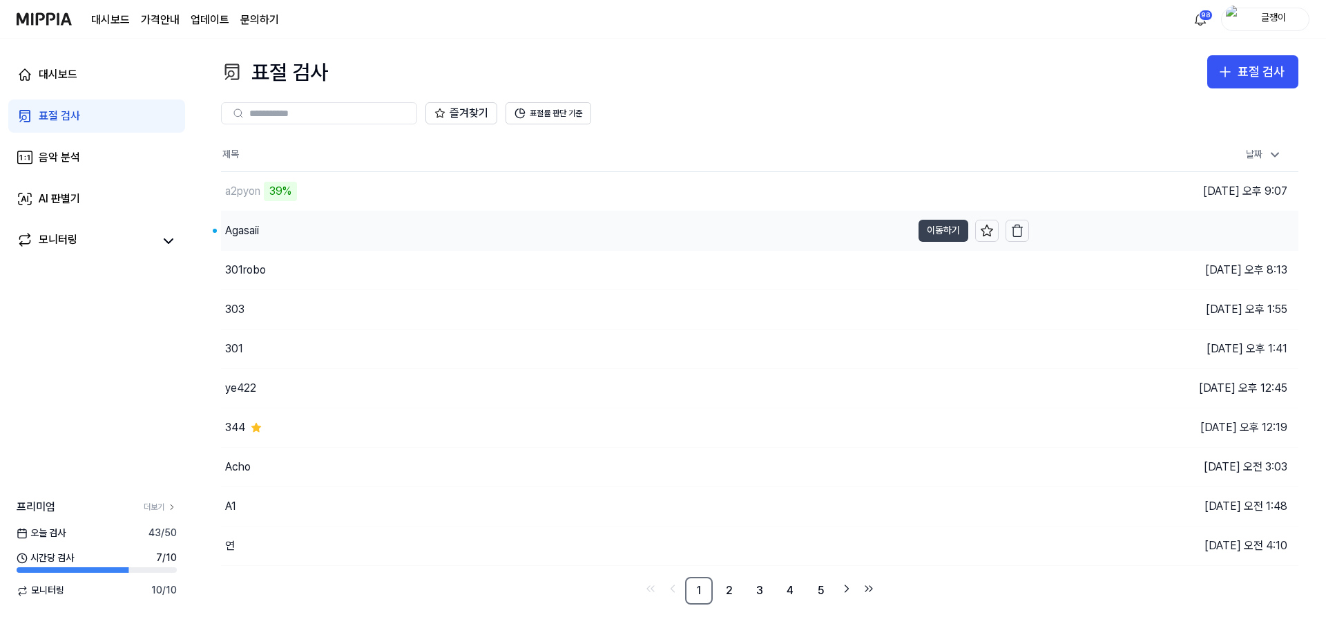
click at [942, 228] on button "이동하기" at bounding box center [943, 231] width 50 height 22
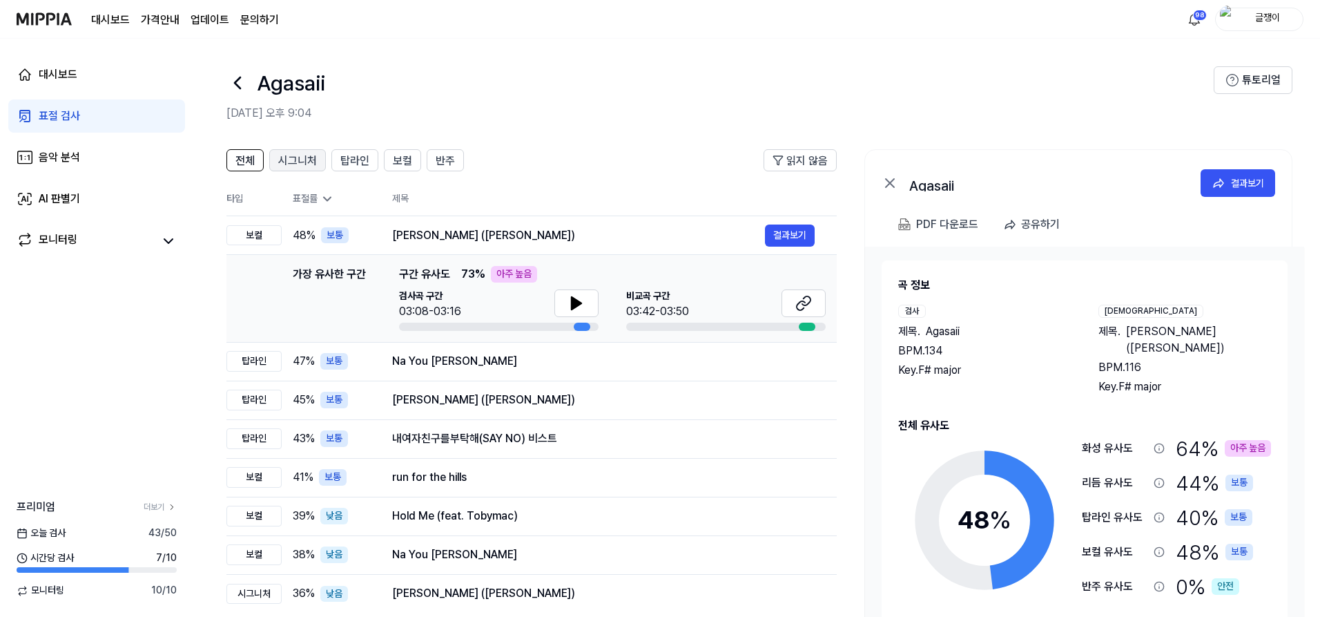
click at [295, 160] on span "시그니처" at bounding box center [297, 161] width 39 height 17
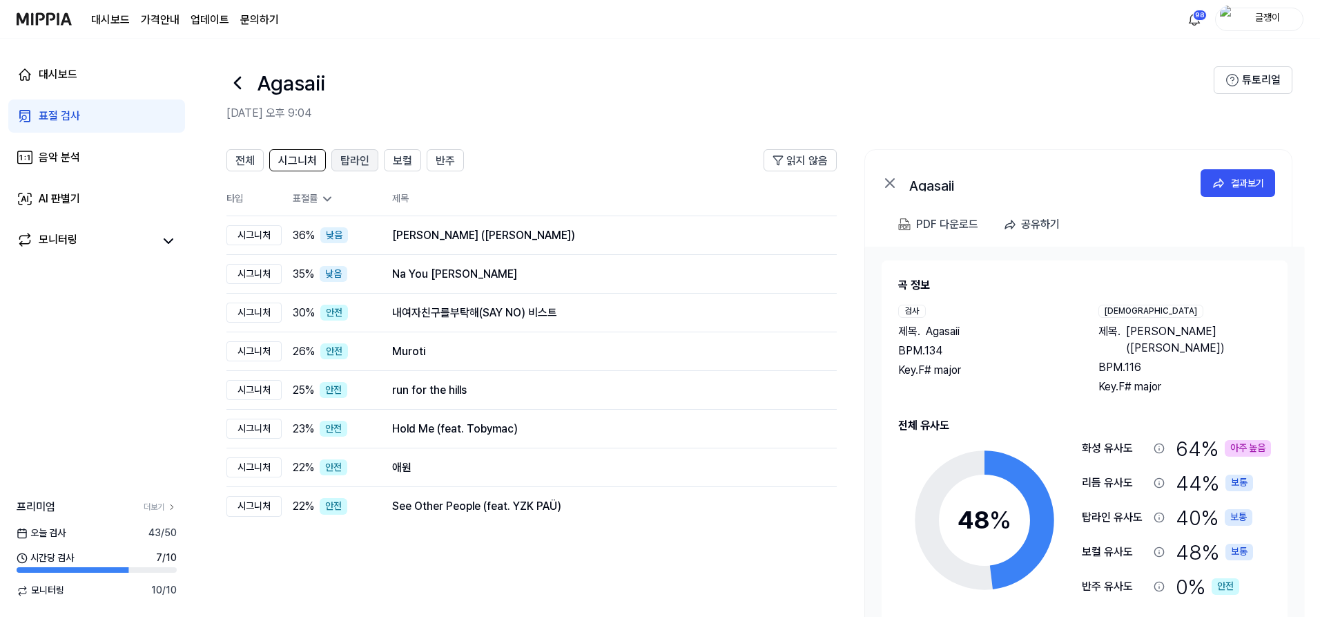
click at [356, 161] on span "탑라인" at bounding box center [354, 161] width 29 height 17
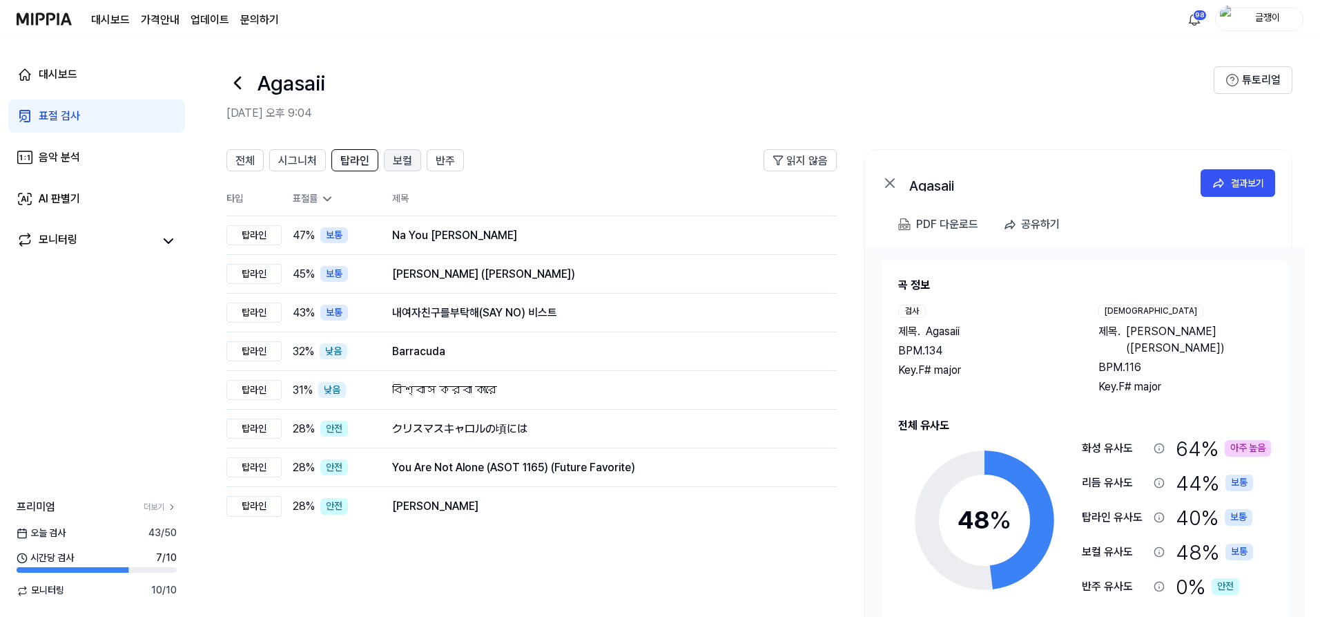
drag, startPoint x: 396, startPoint y: 157, endPoint x: 405, endPoint y: 158, distance: 9.1
click at [396, 156] on span "보컬" at bounding box center [402, 161] width 19 height 17
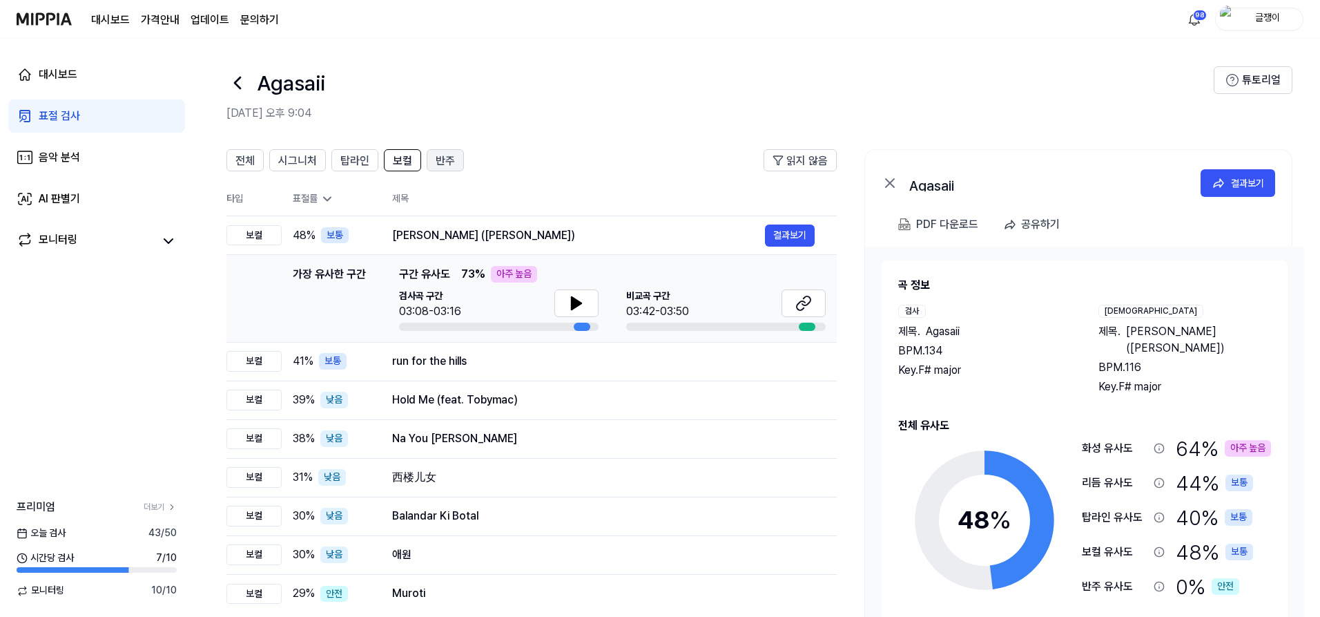
click at [438, 155] on span "반주" at bounding box center [445, 161] width 19 height 17
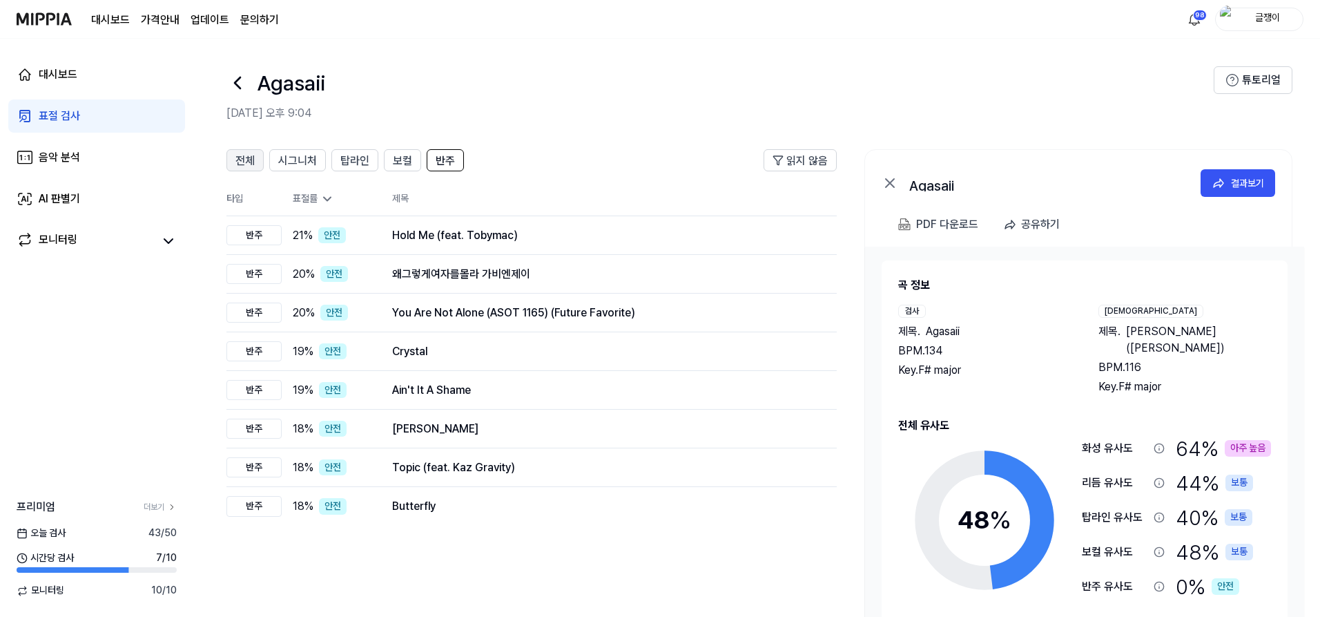
click at [243, 162] on span "전체" at bounding box center [244, 161] width 19 height 17
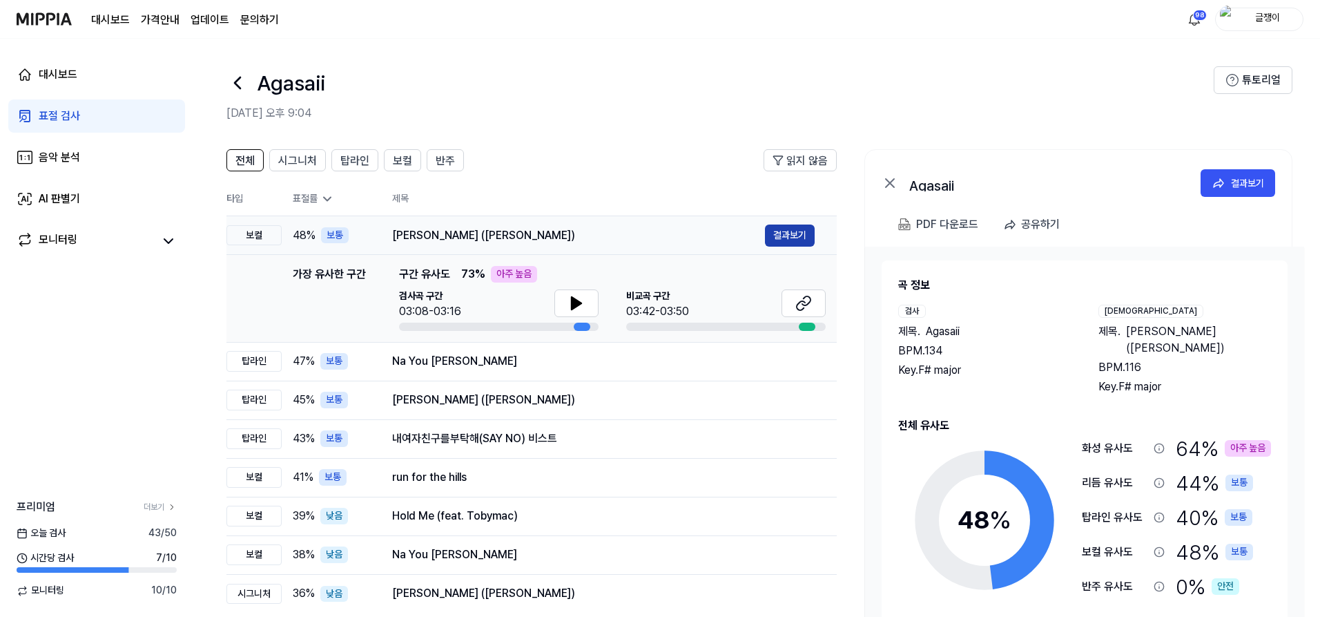
click at [790, 235] on button "결과보기" at bounding box center [790, 235] width 50 height 22
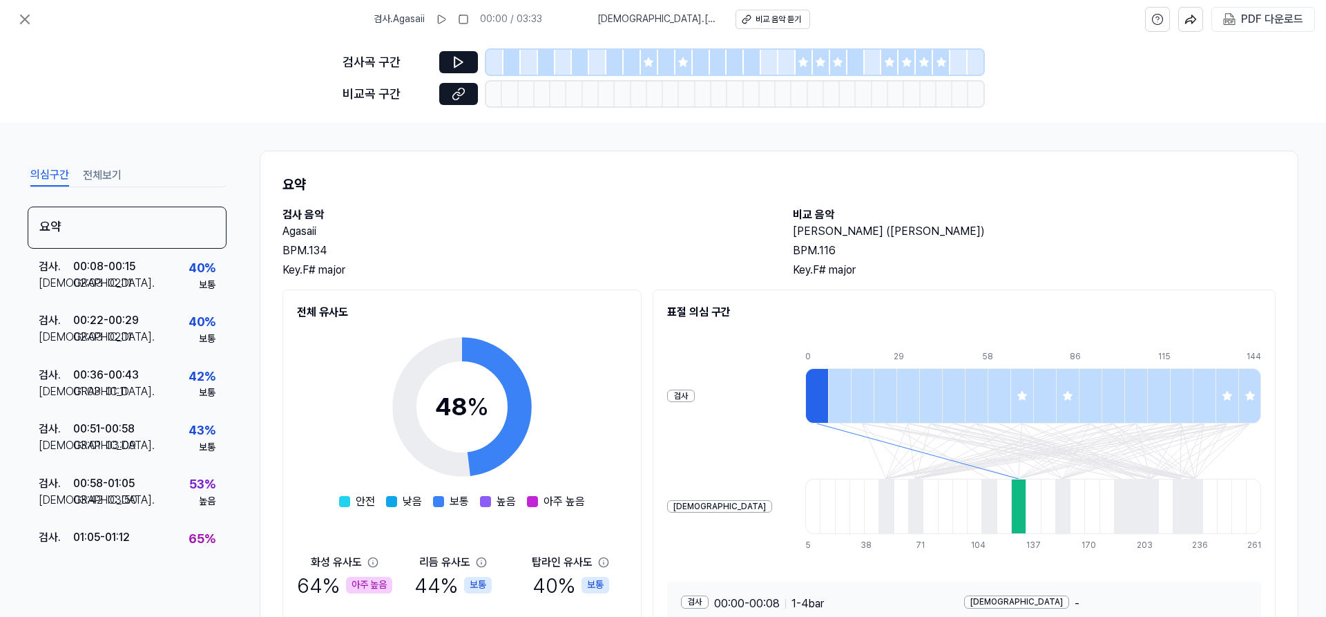
click at [110, 176] on button "전체보기" at bounding box center [102, 175] width 39 height 22
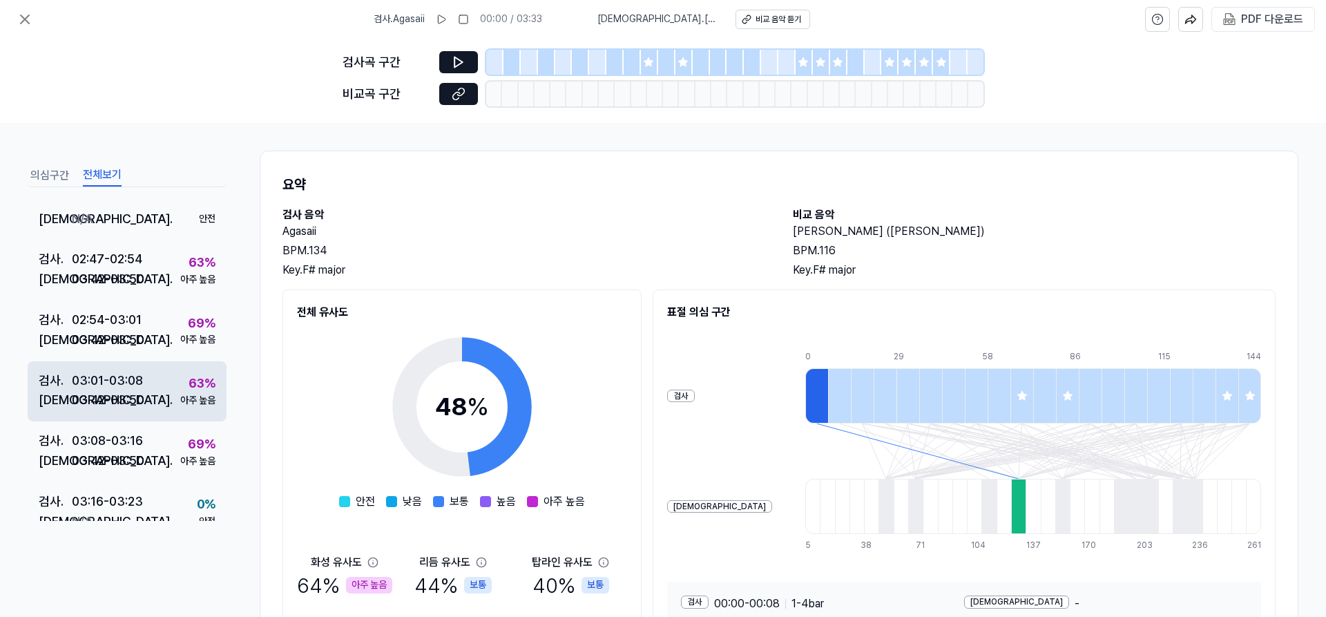
scroll to position [1482, 0]
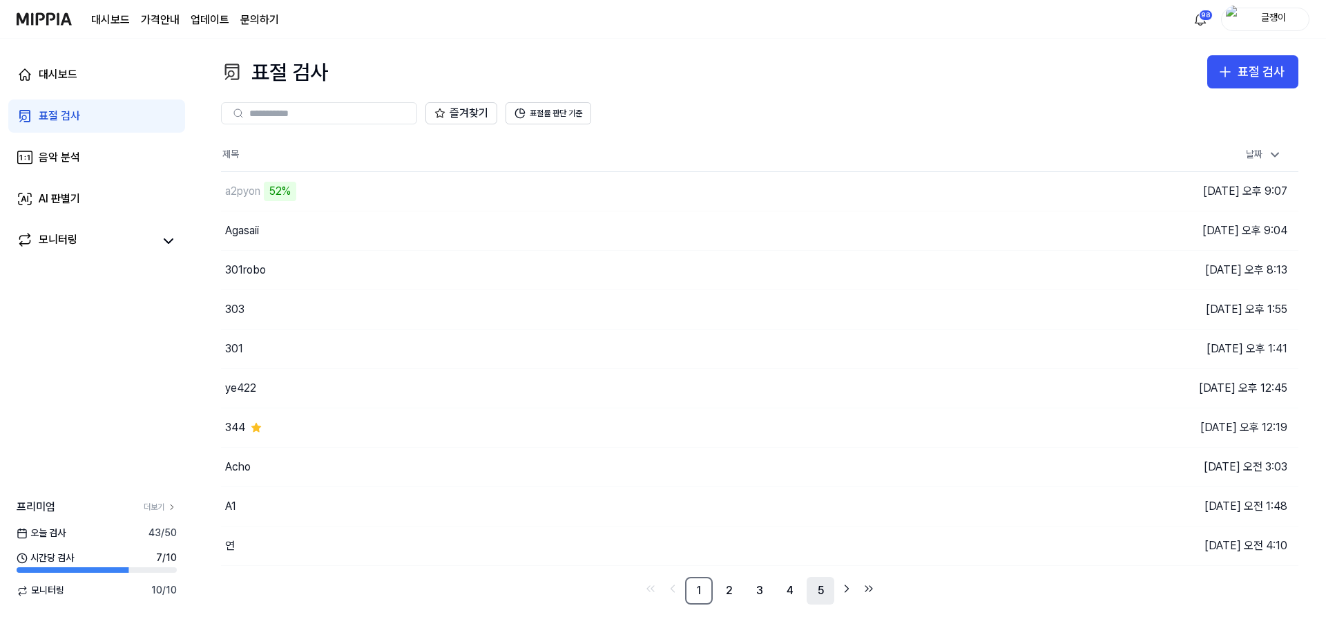
click at [817, 587] on link "5" at bounding box center [820, 590] width 28 height 28
click at [724, 586] on link "4" at bounding box center [729, 590] width 28 height 28
click at [725, 587] on link "3" at bounding box center [729, 590] width 28 height 28
click at [731, 588] on link "2" at bounding box center [729, 590] width 28 height 28
click at [826, 583] on link "5" at bounding box center [820, 590] width 28 height 28
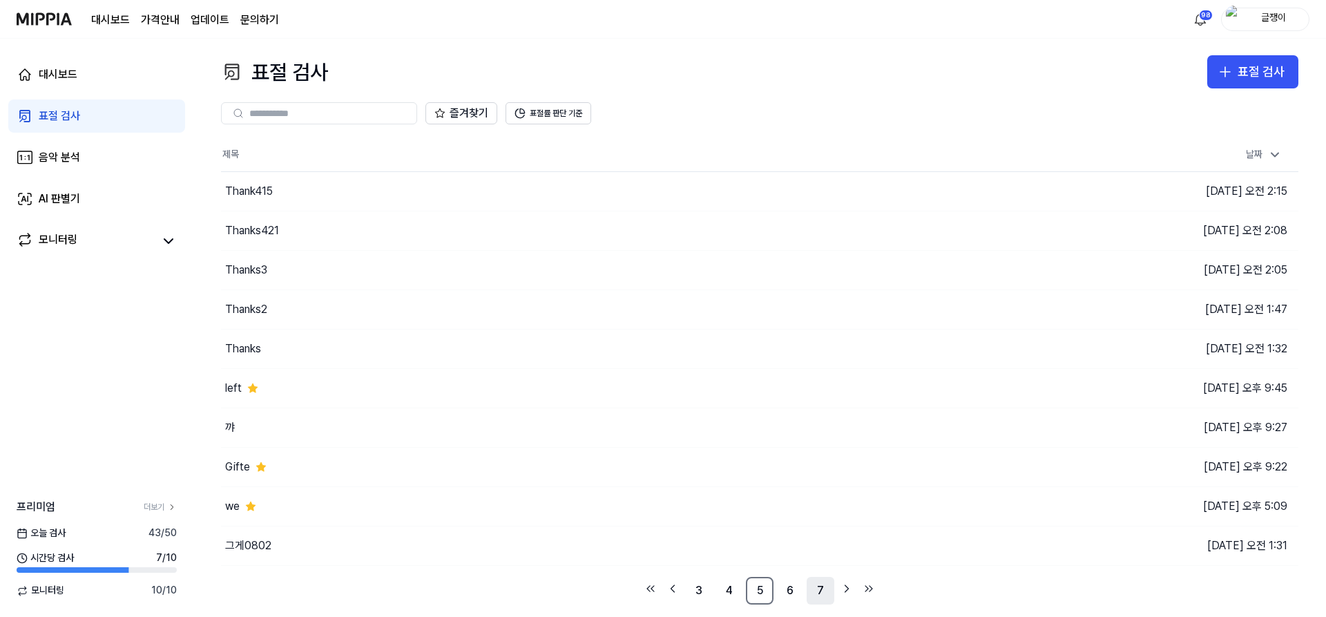
click at [824, 590] on link "7" at bounding box center [820, 590] width 28 height 28
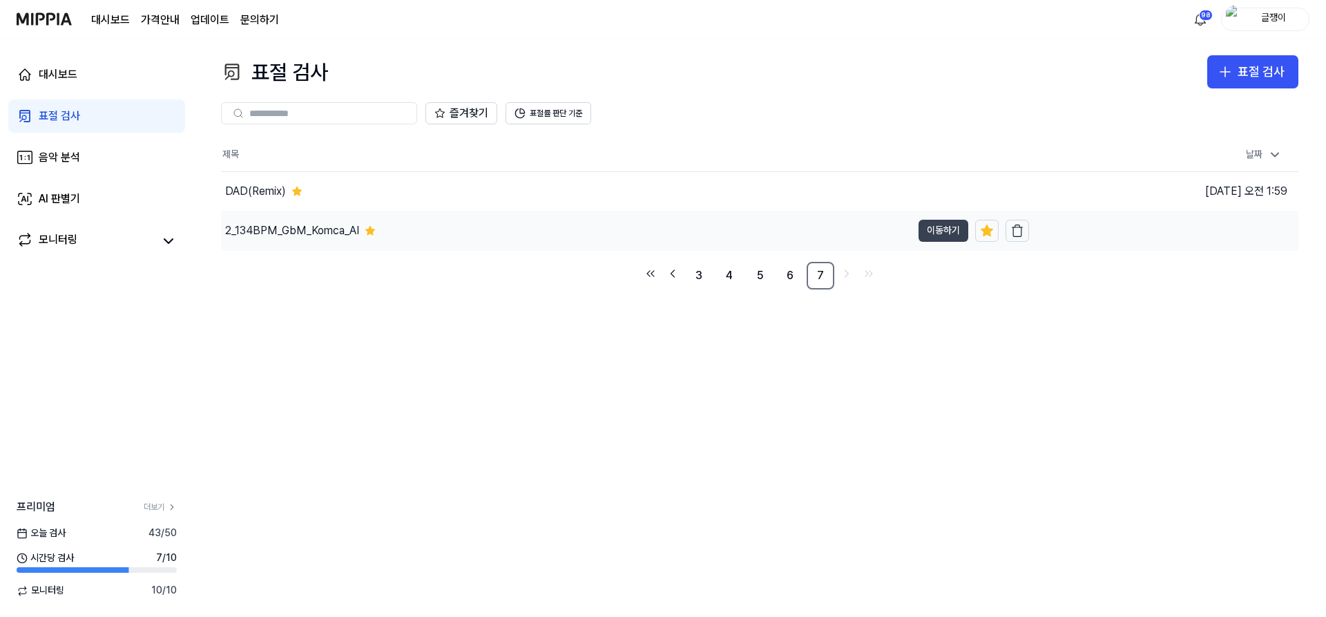
click at [940, 231] on button "이동하기" at bounding box center [943, 231] width 50 height 22
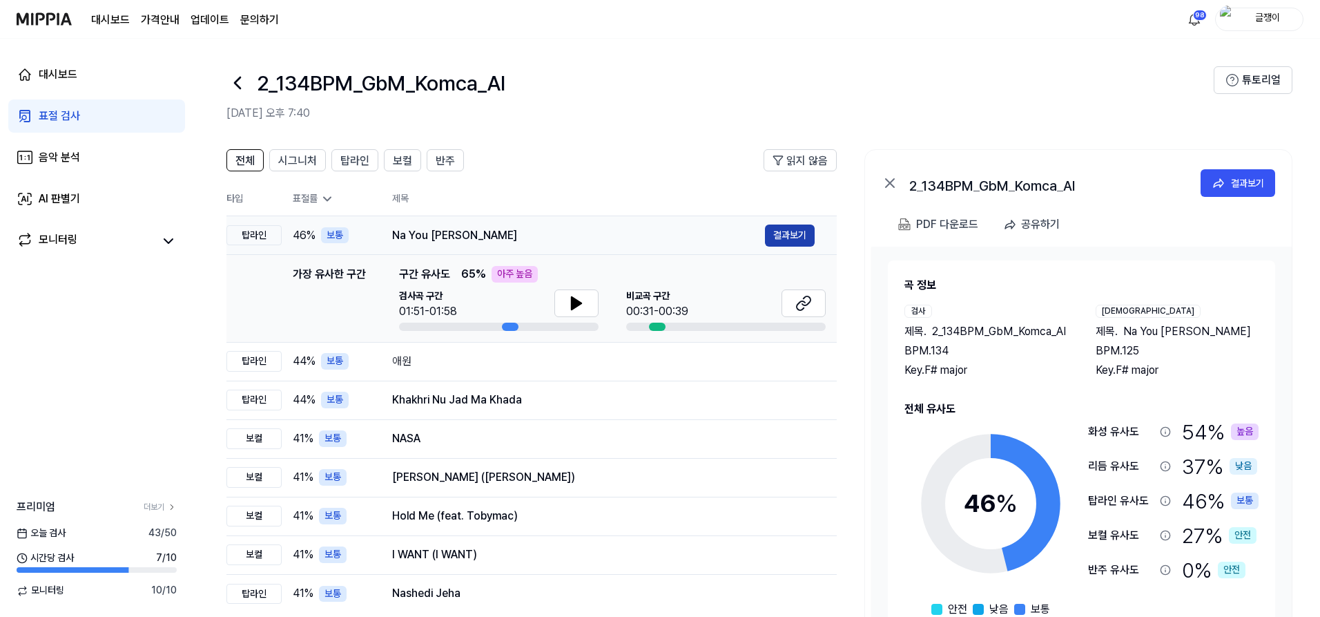
click at [784, 230] on button "결과보기" at bounding box center [790, 235] width 50 height 22
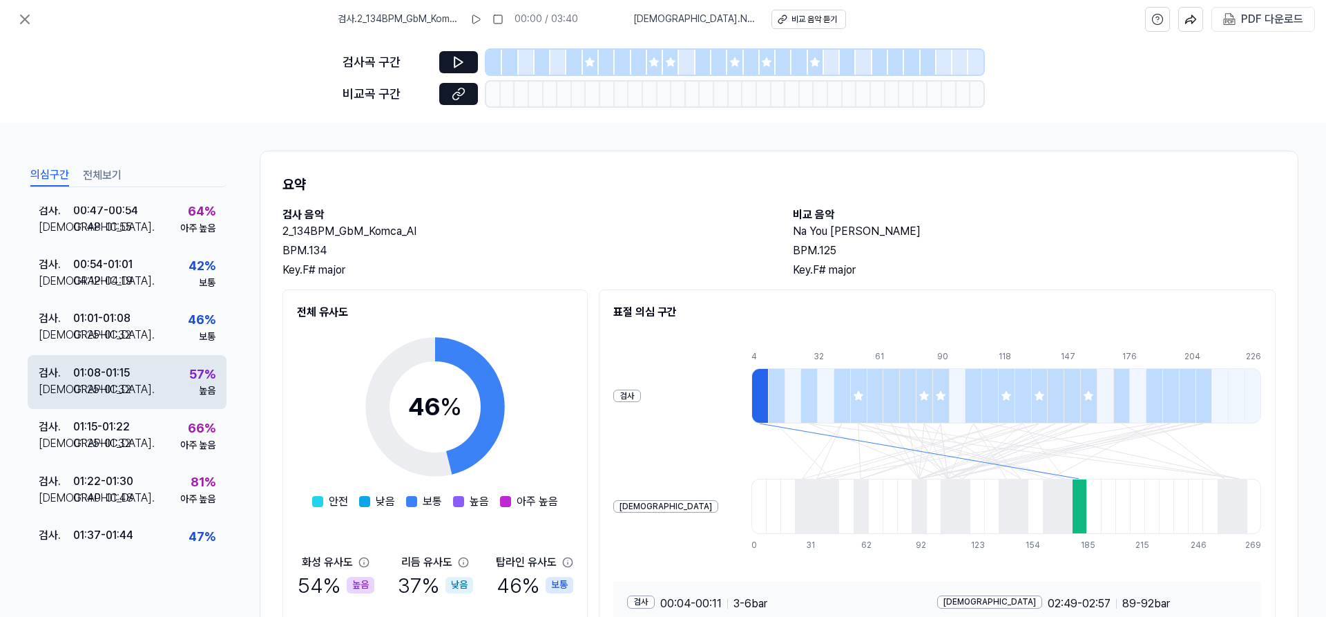
scroll to position [260, 0]
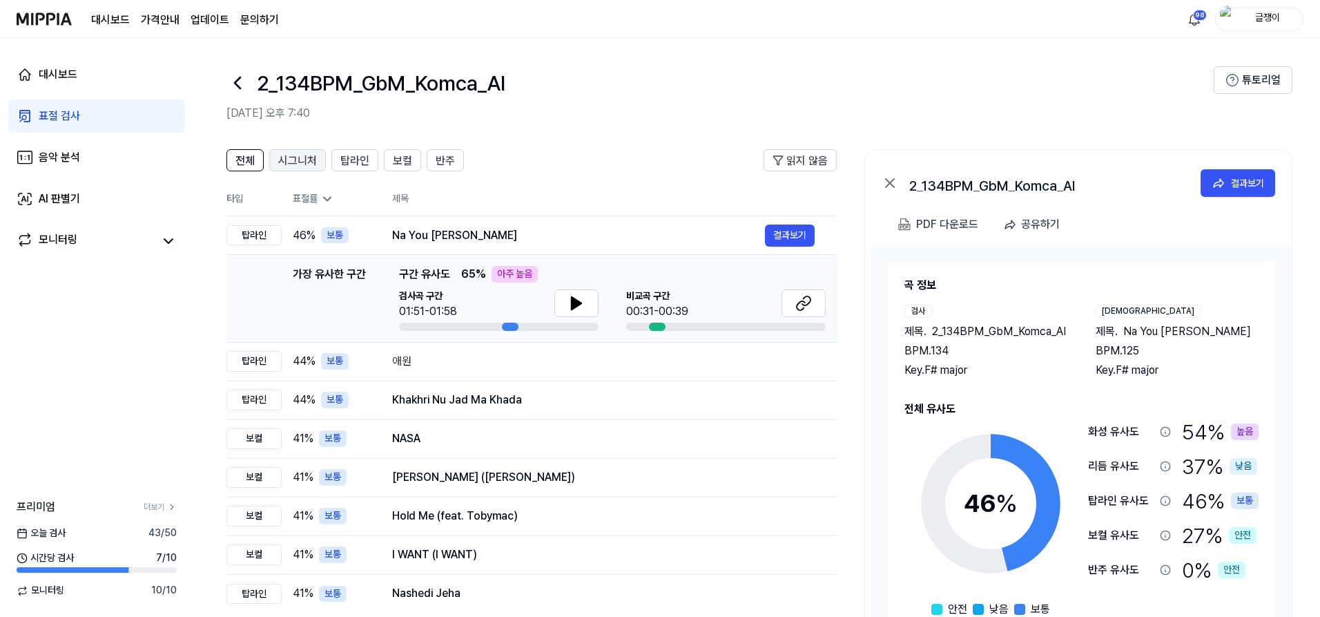
drag, startPoint x: 299, startPoint y: 164, endPoint x: 305, endPoint y: 160, distance: 7.5
click at [301, 162] on span "시그니처" at bounding box center [297, 161] width 39 height 17
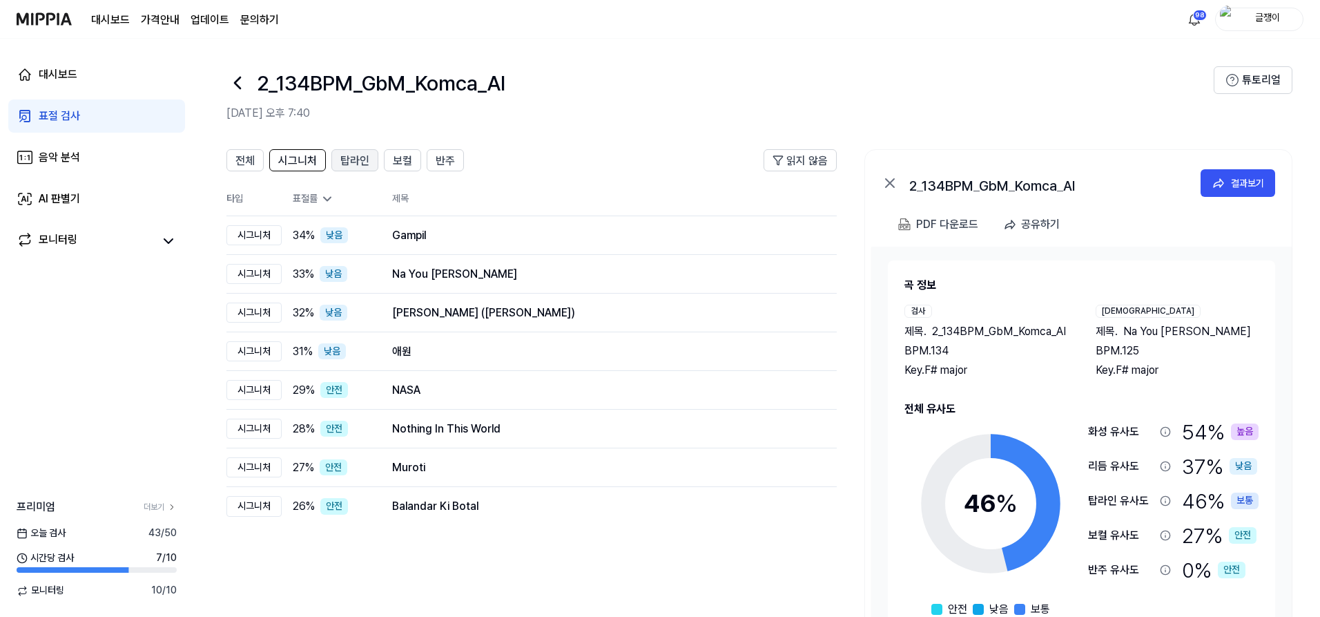
click at [352, 163] on span "탑라인" at bounding box center [354, 161] width 29 height 17
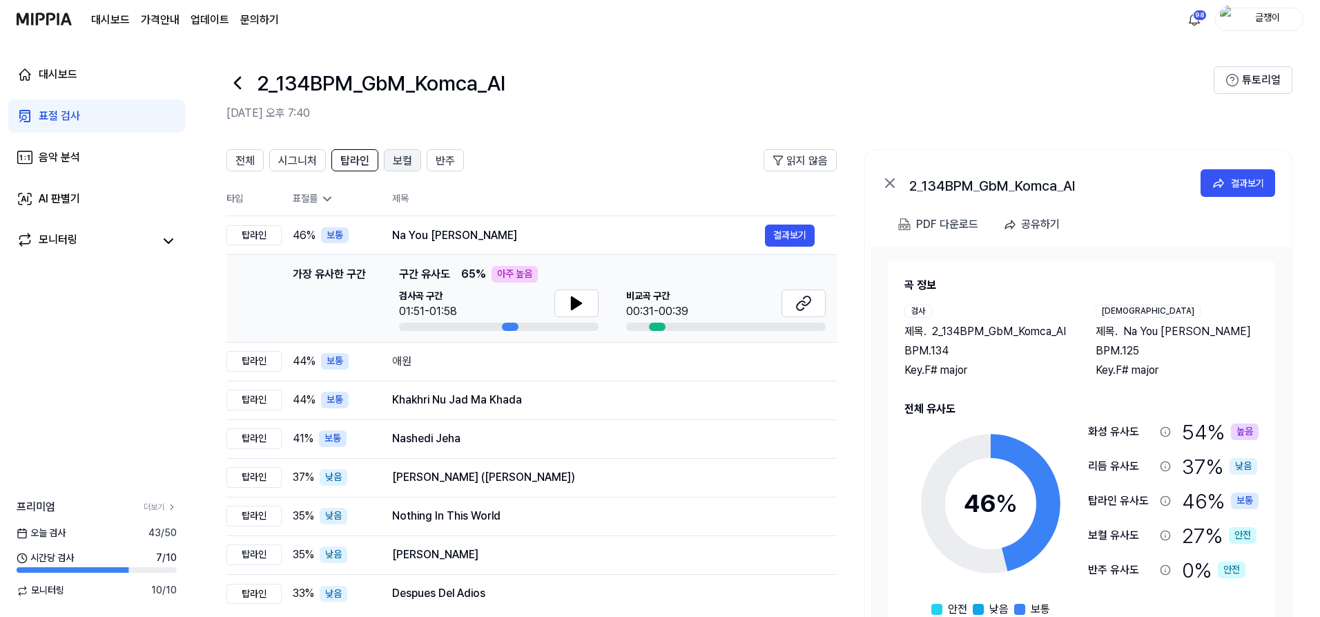
click at [397, 162] on span "보컬" at bounding box center [402, 161] width 19 height 17
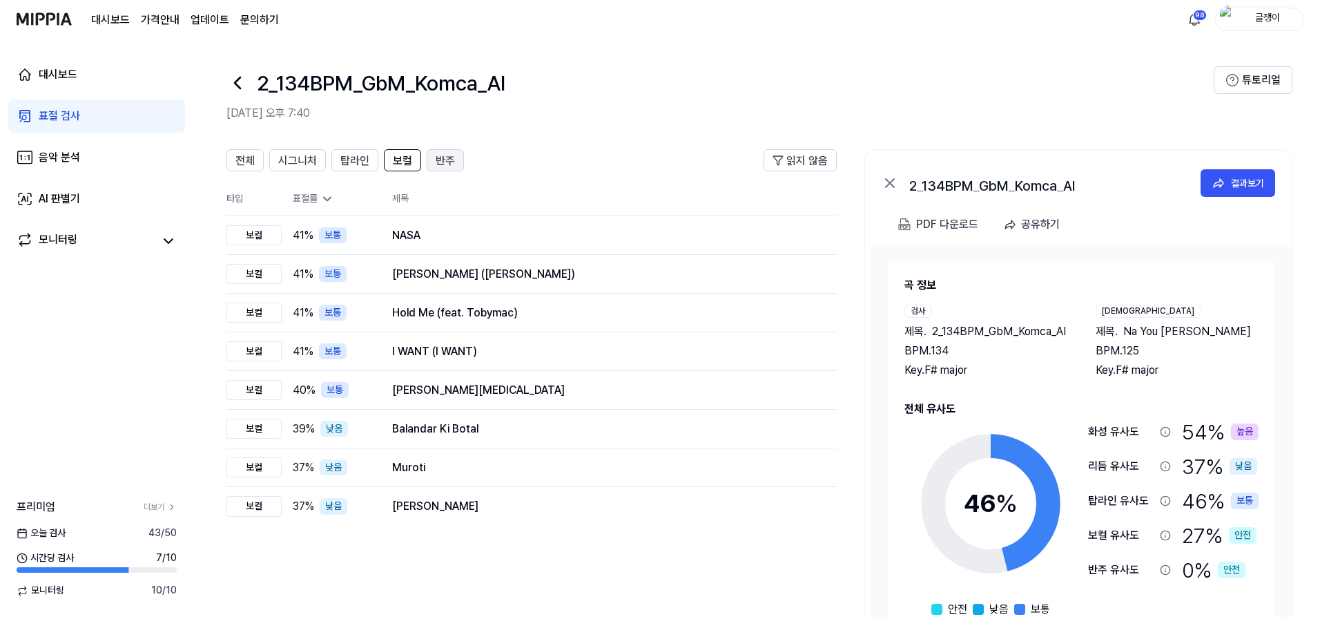
click at [438, 156] on span "반주" at bounding box center [445, 161] width 19 height 17
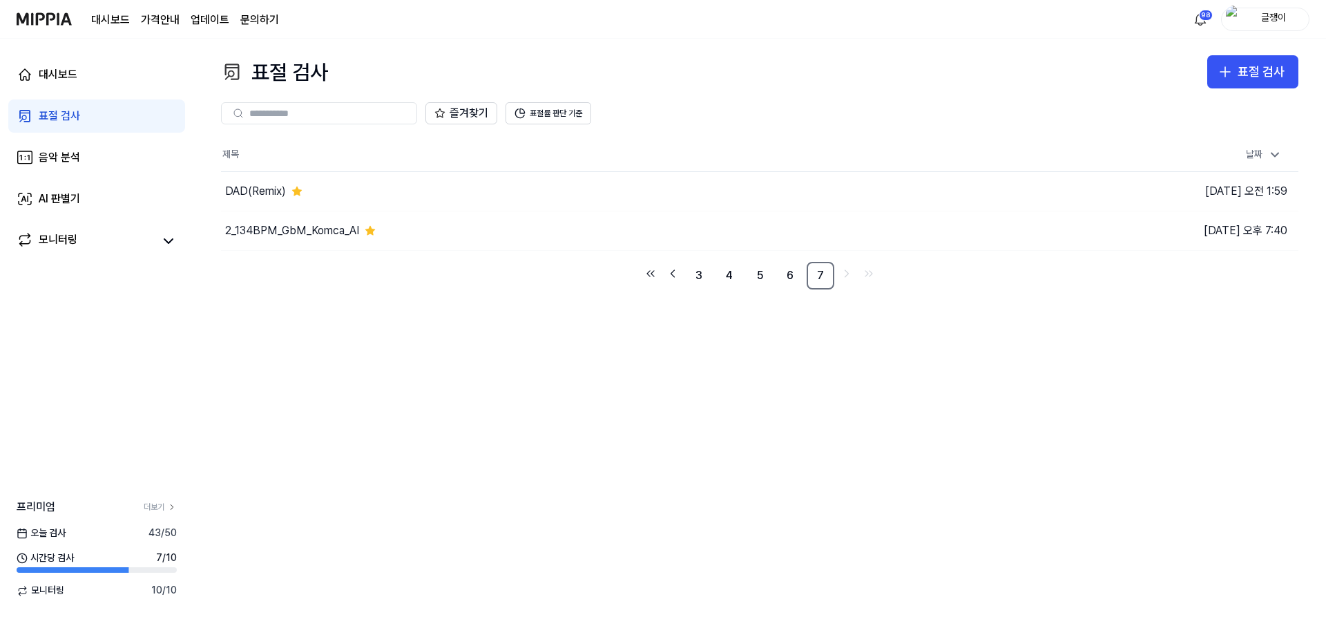
click at [57, 114] on div "표절 검사" at bounding box center [59, 116] width 41 height 17
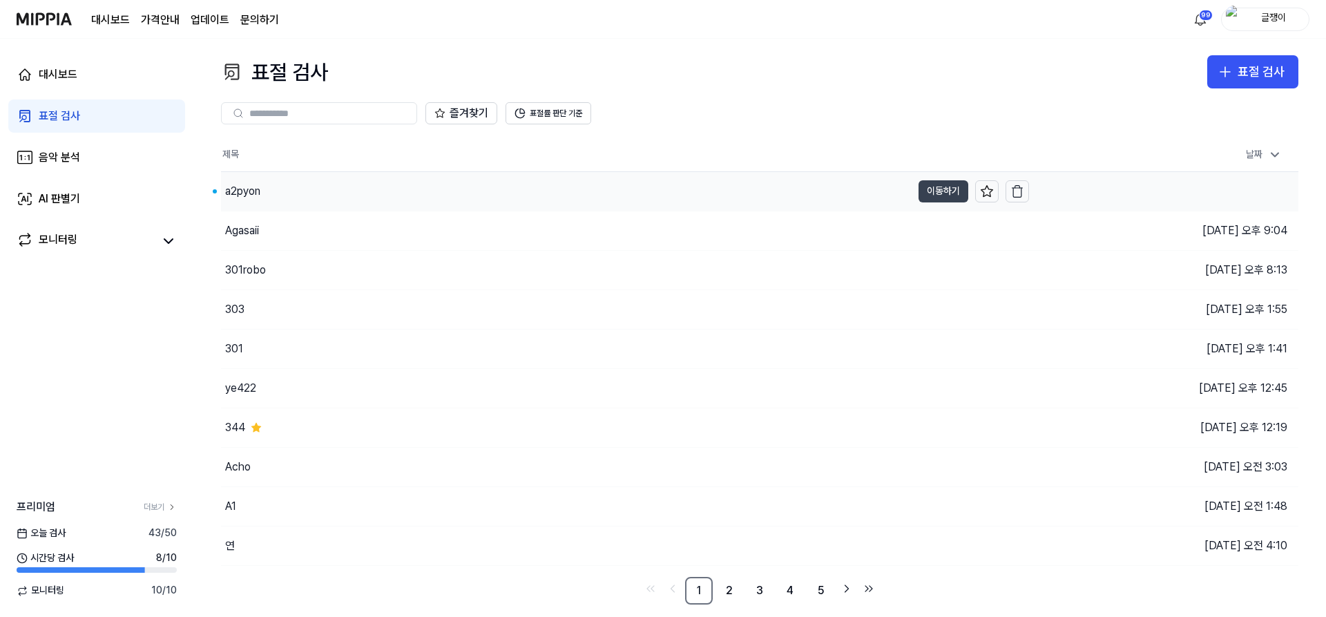
click at [930, 192] on button "이동하기" at bounding box center [943, 191] width 50 height 22
